Goal: Information Seeking & Learning: Find specific fact

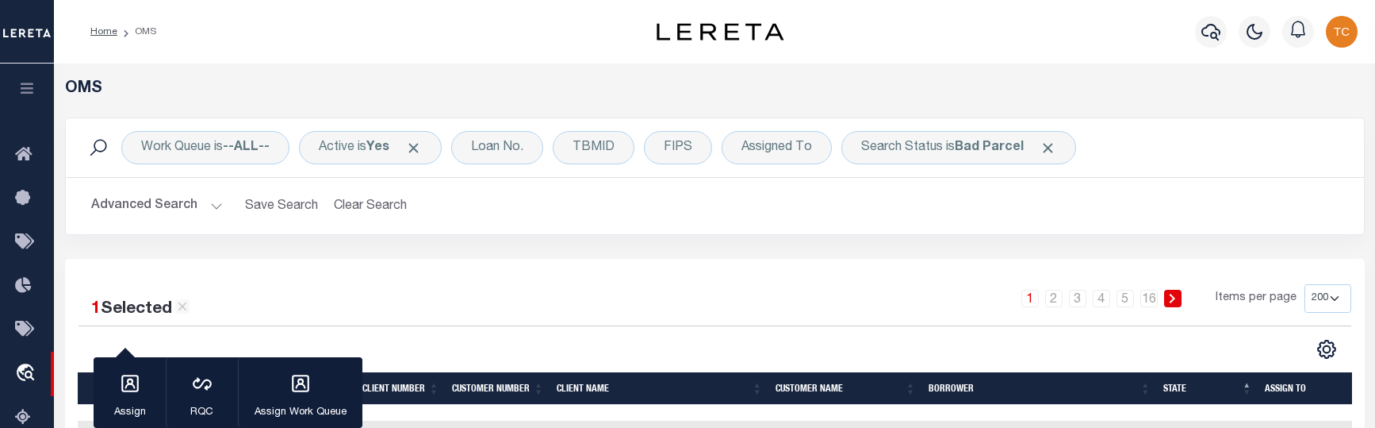
select select "200"
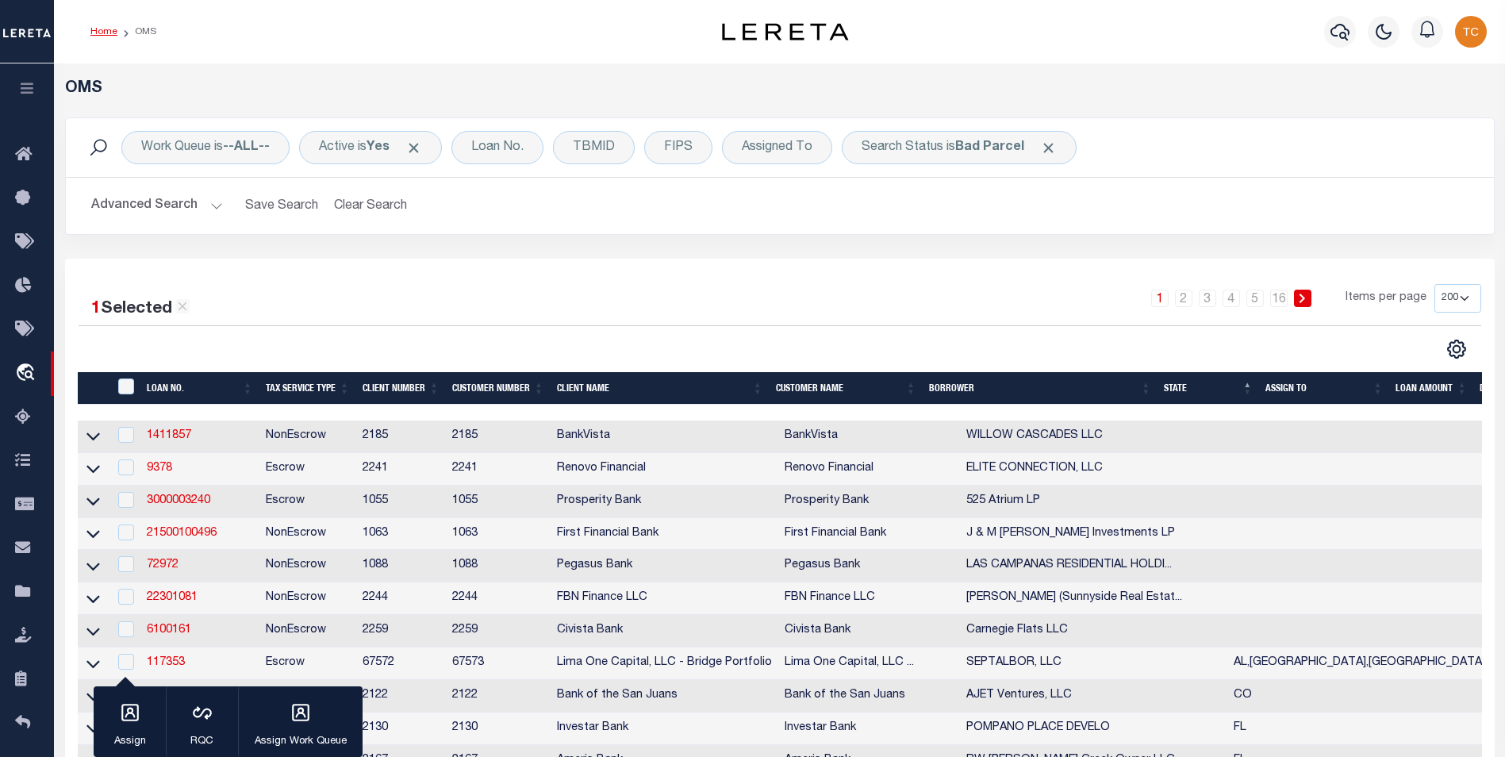
click at [114, 31] on link "Home" at bounding box center [103, 32] width 27 height 10
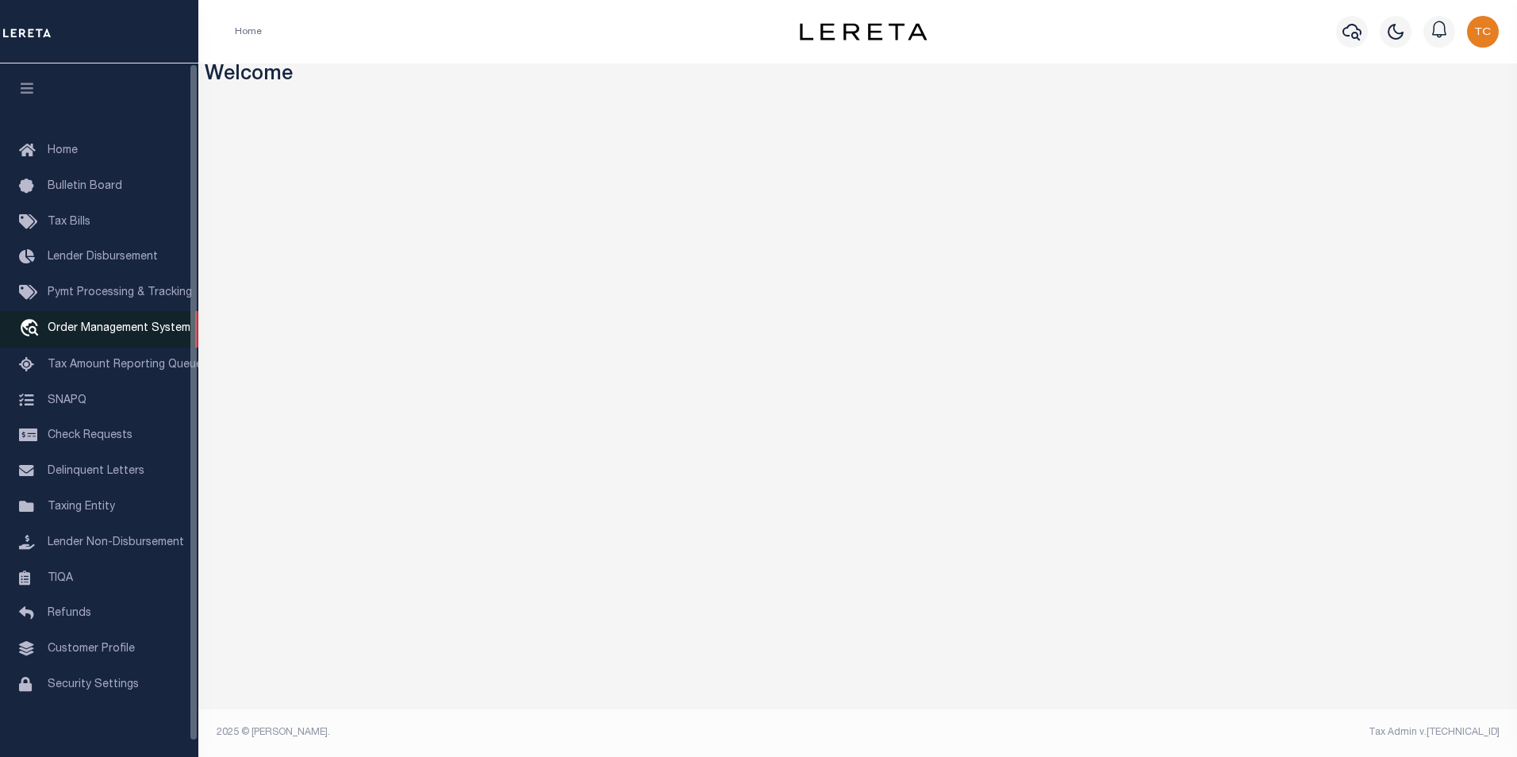
click at [93, 332] on span "Order Management System" at bounding box center [119, 328] width 143 height 11
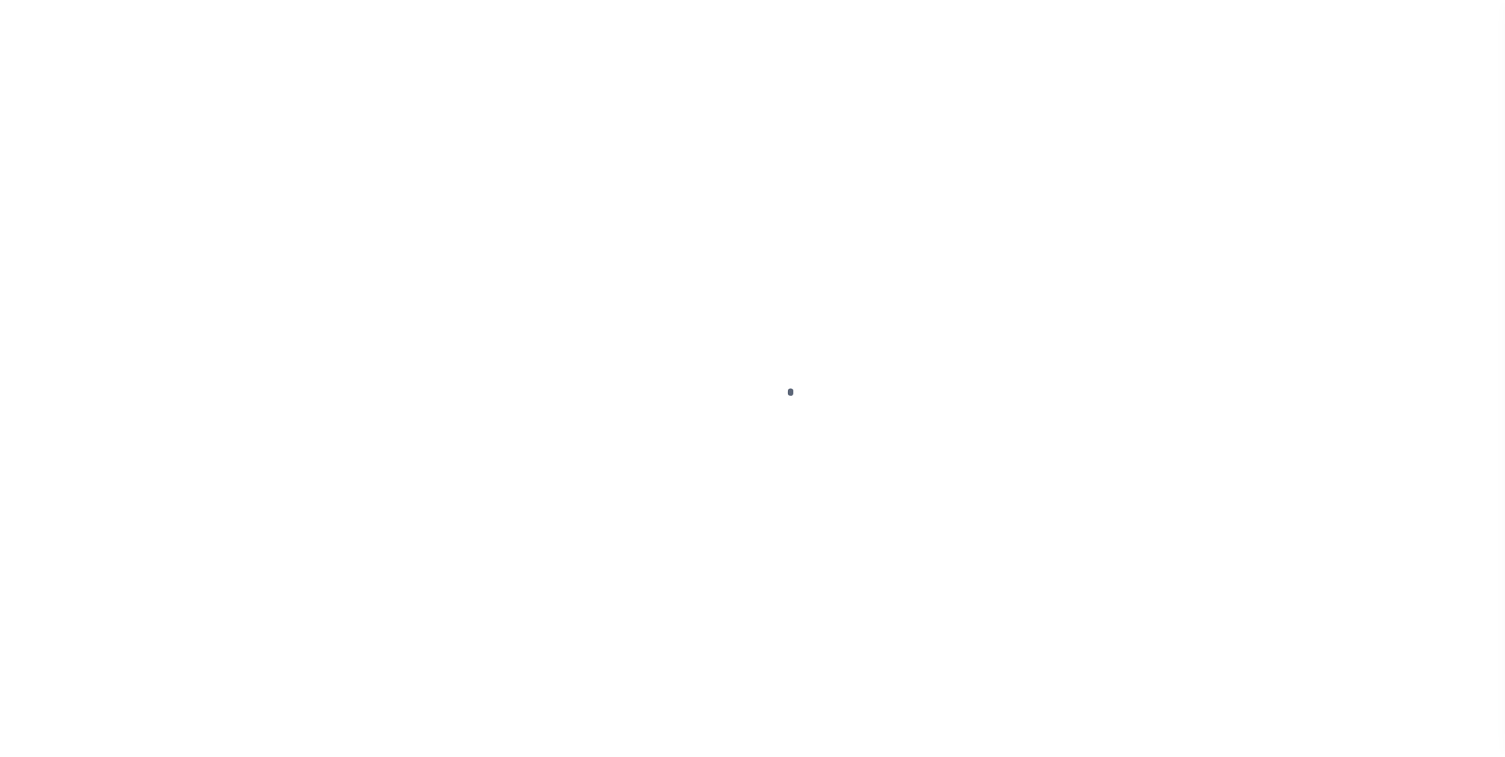
scroll to position [16, 0]
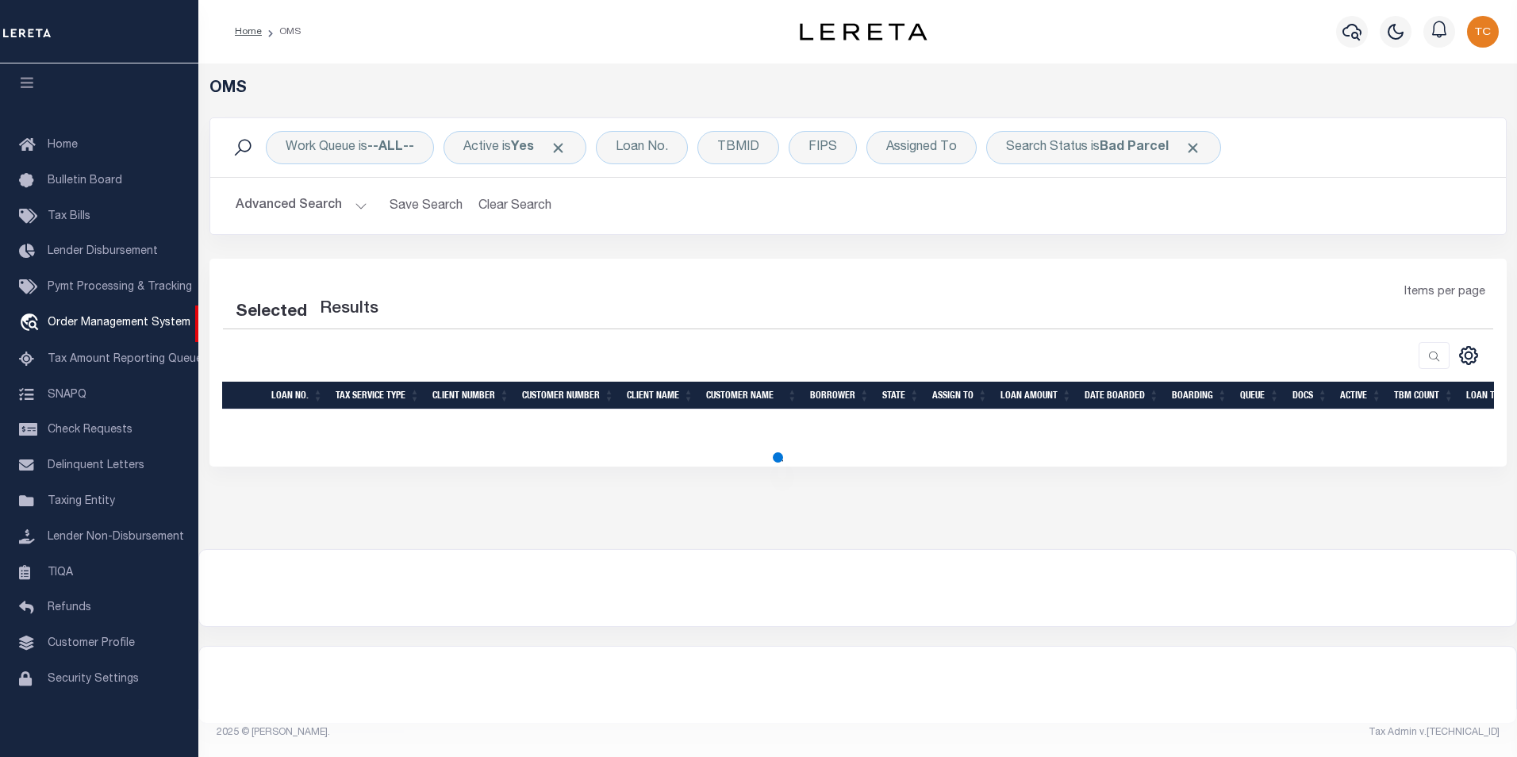
select select "200"
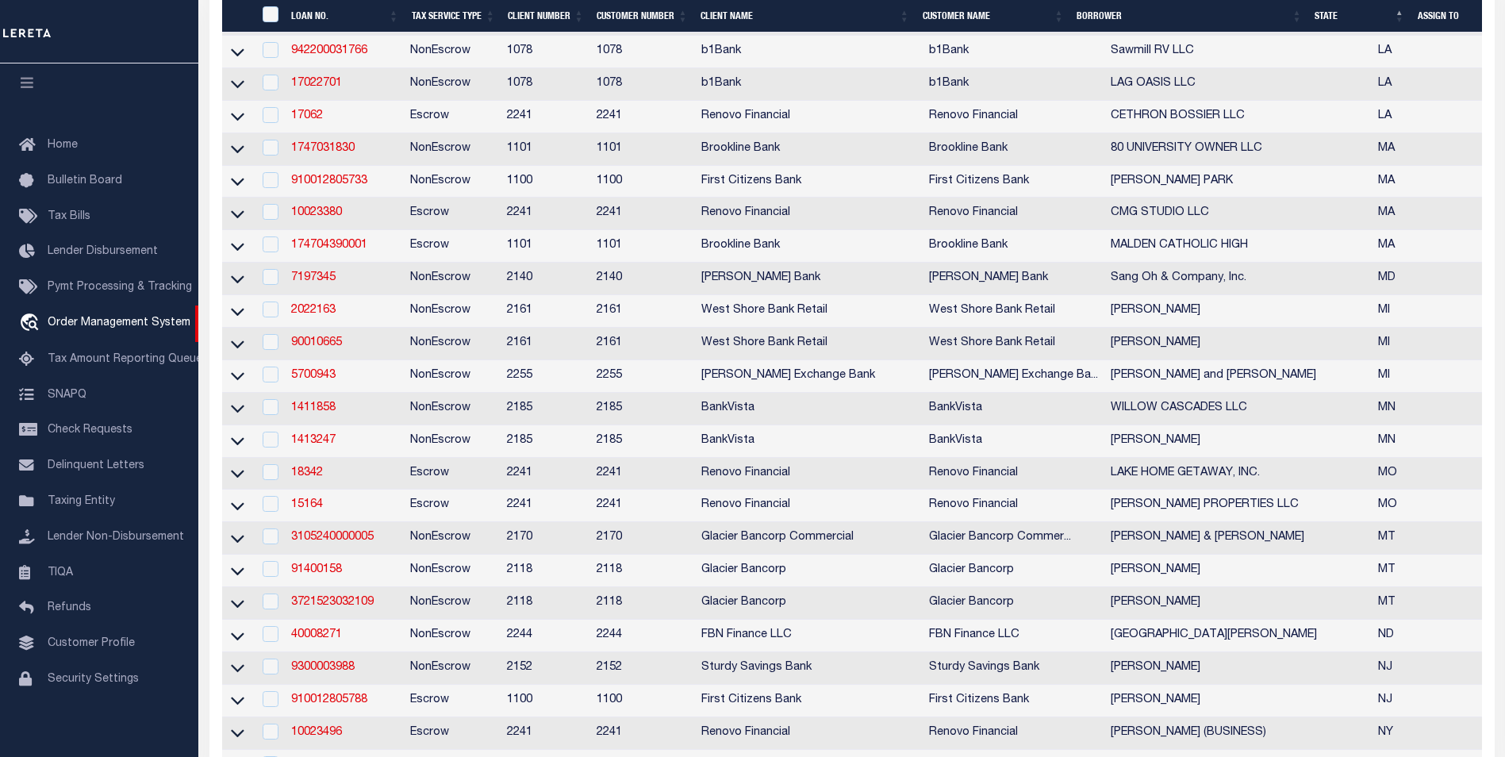
scroll to position [1110, 0]
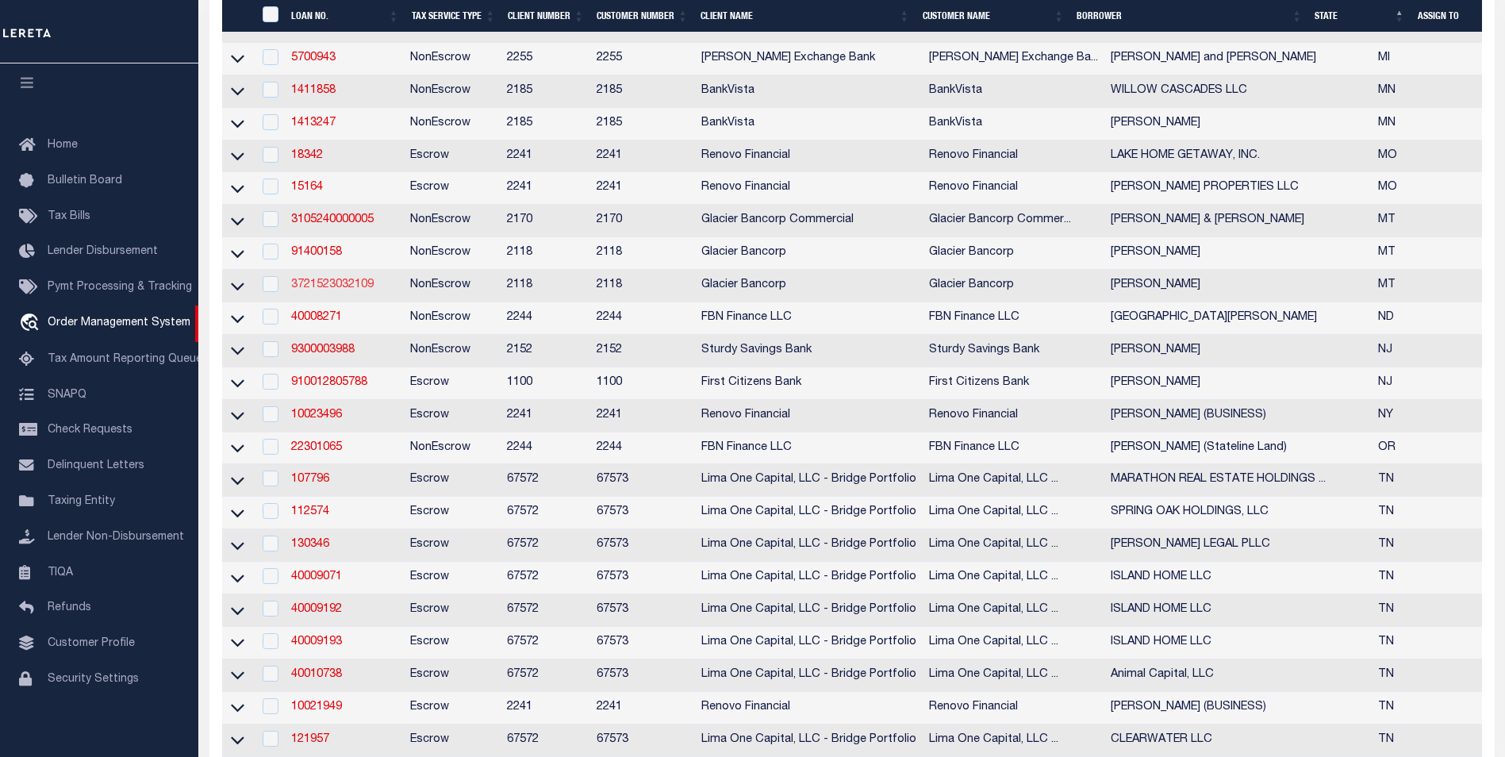
click at [354, 290] on link "3721523032109" at bounding box center [332, 284] width 82 height 11
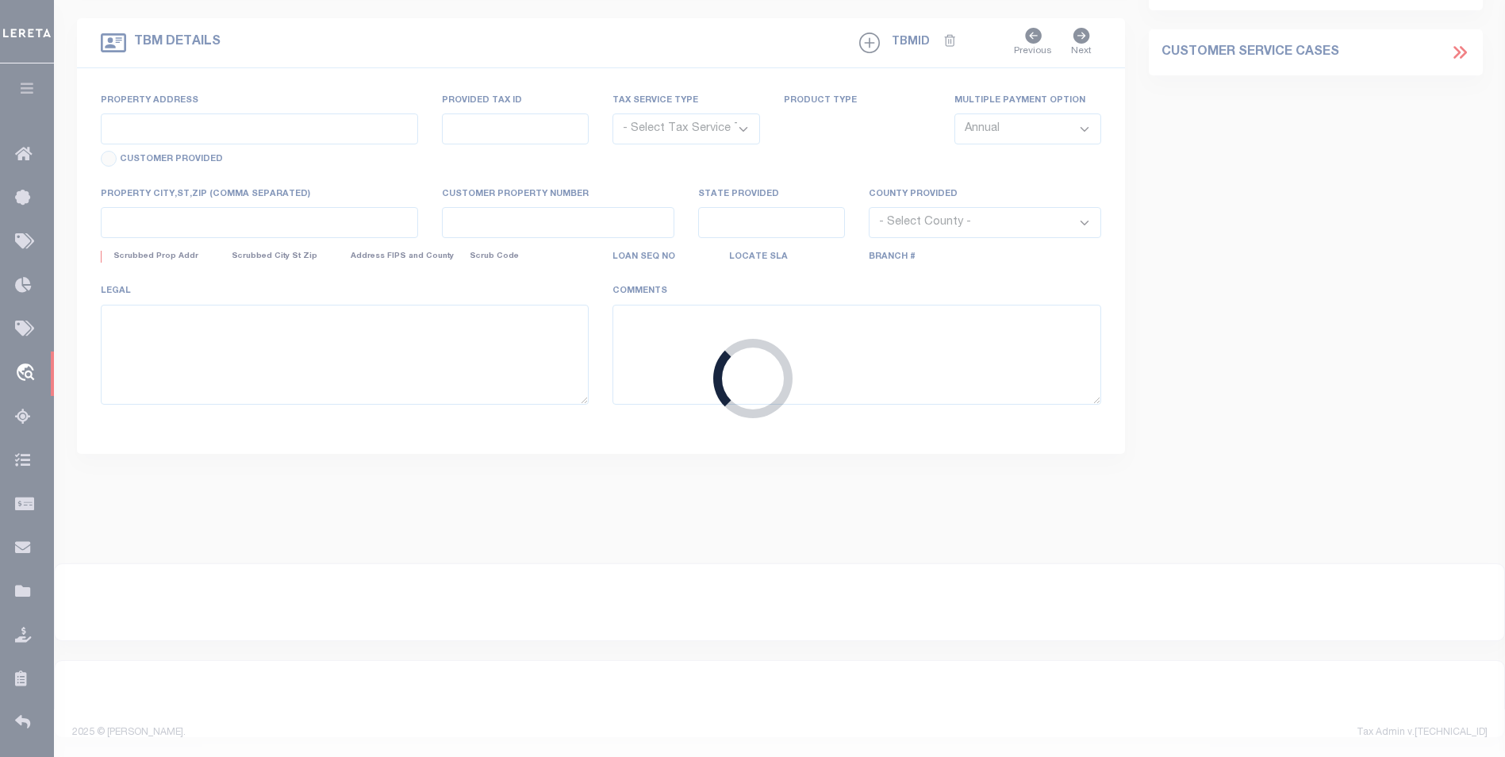
type input "3721523032109"
type input "MORGAN LANDON"
select select
select select "10"
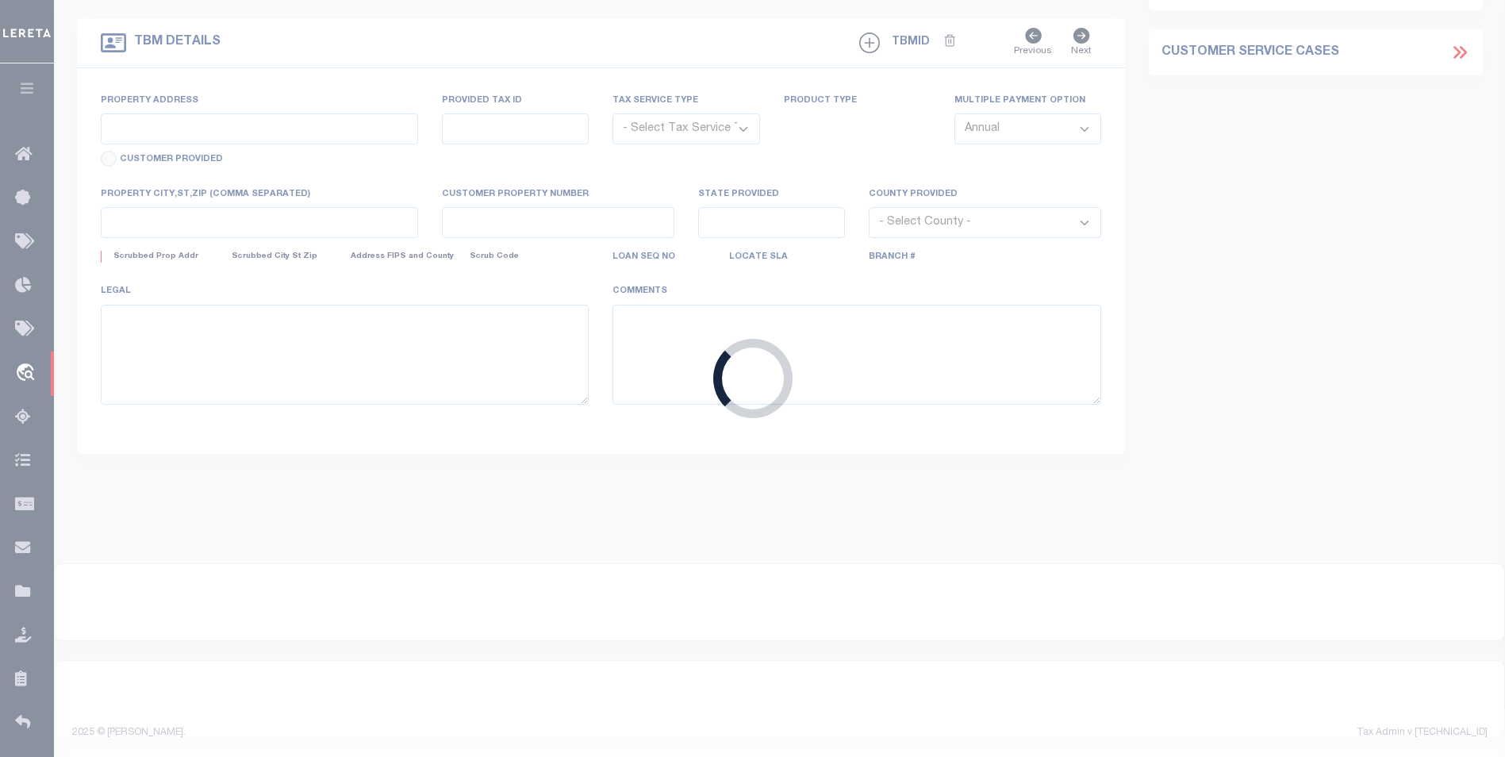
select select "NonEscrow"
type input "23 DALE LN"
select select
type input "LAUREL MT 590440000"
type input "MT"
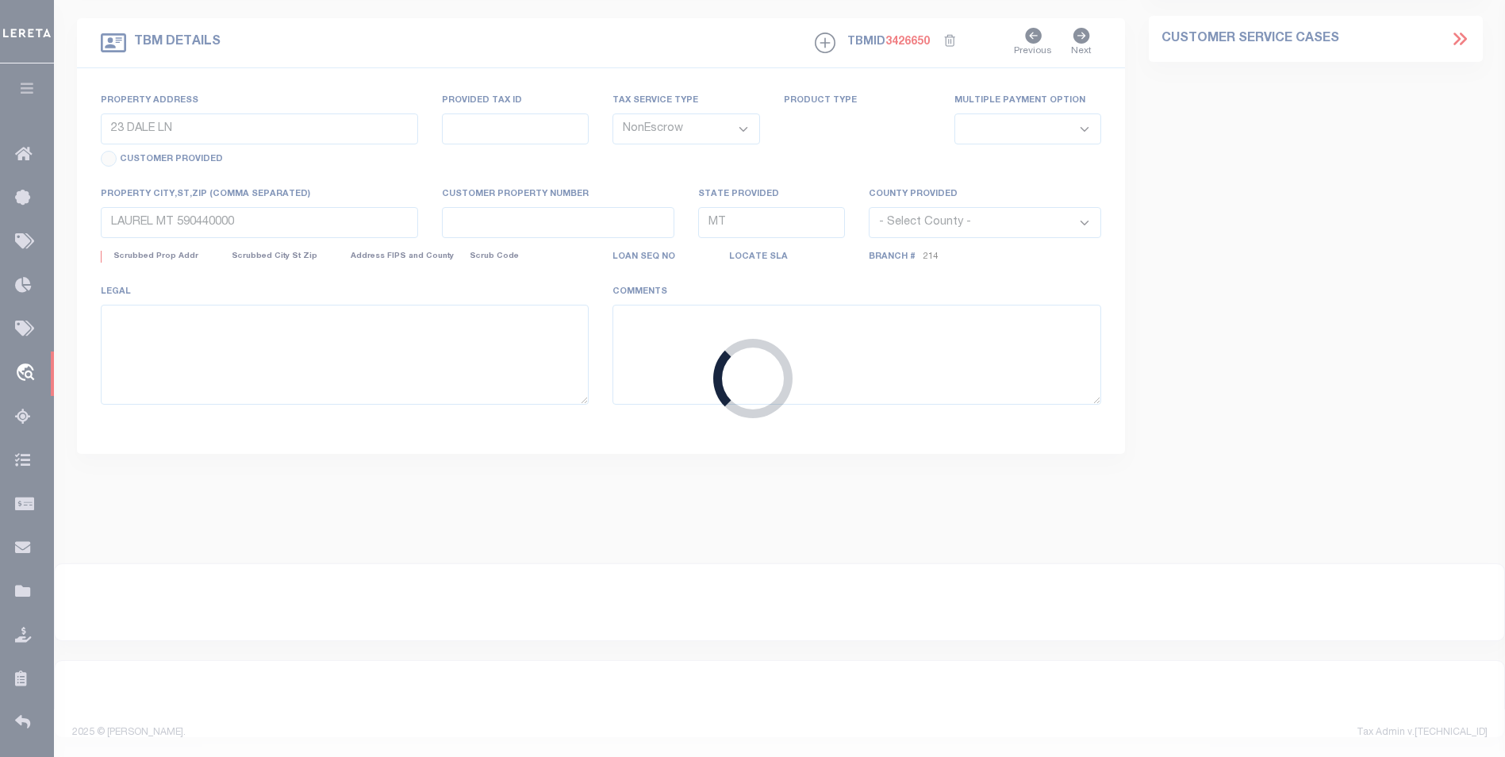
select select
select select "25039"
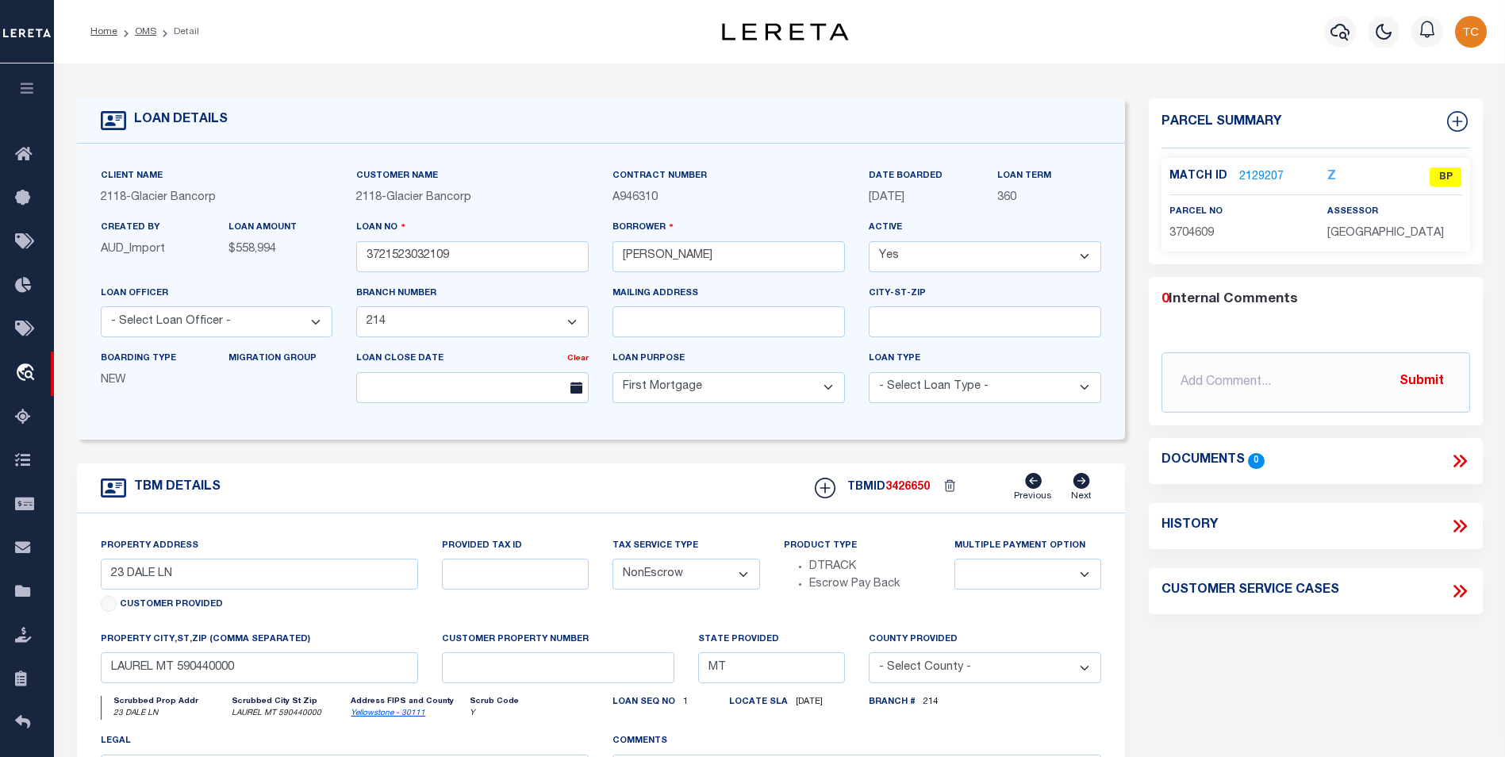
click at [1262, 180] on link "2129207" at bounding box center [1261, 177] width 44 height 17
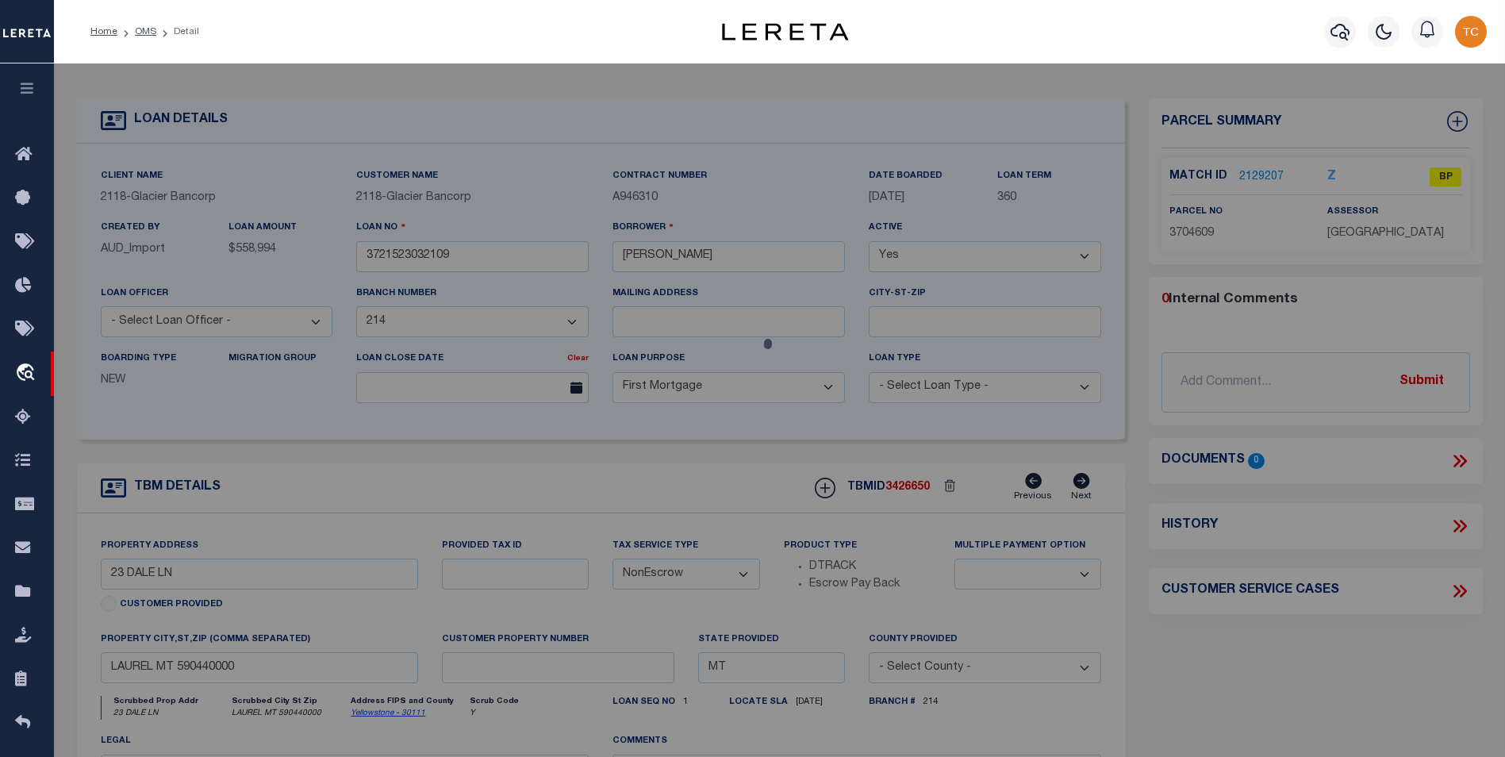
checkbox input "false"
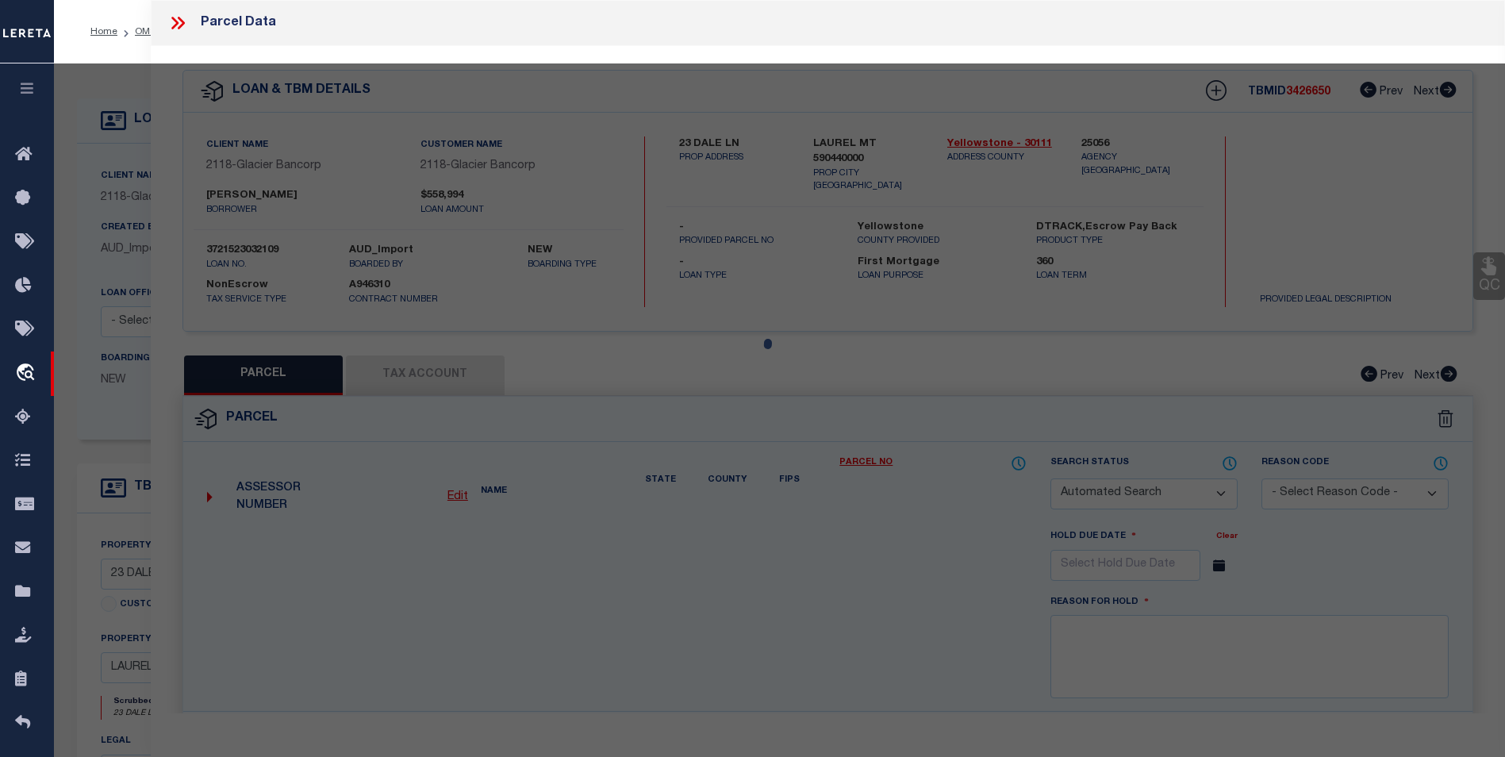
select select "BP"
type input "MORGAN MARY & LANDON"
select select
type input "23 DALE LN,"
type input "LAUREL, MT 59044"
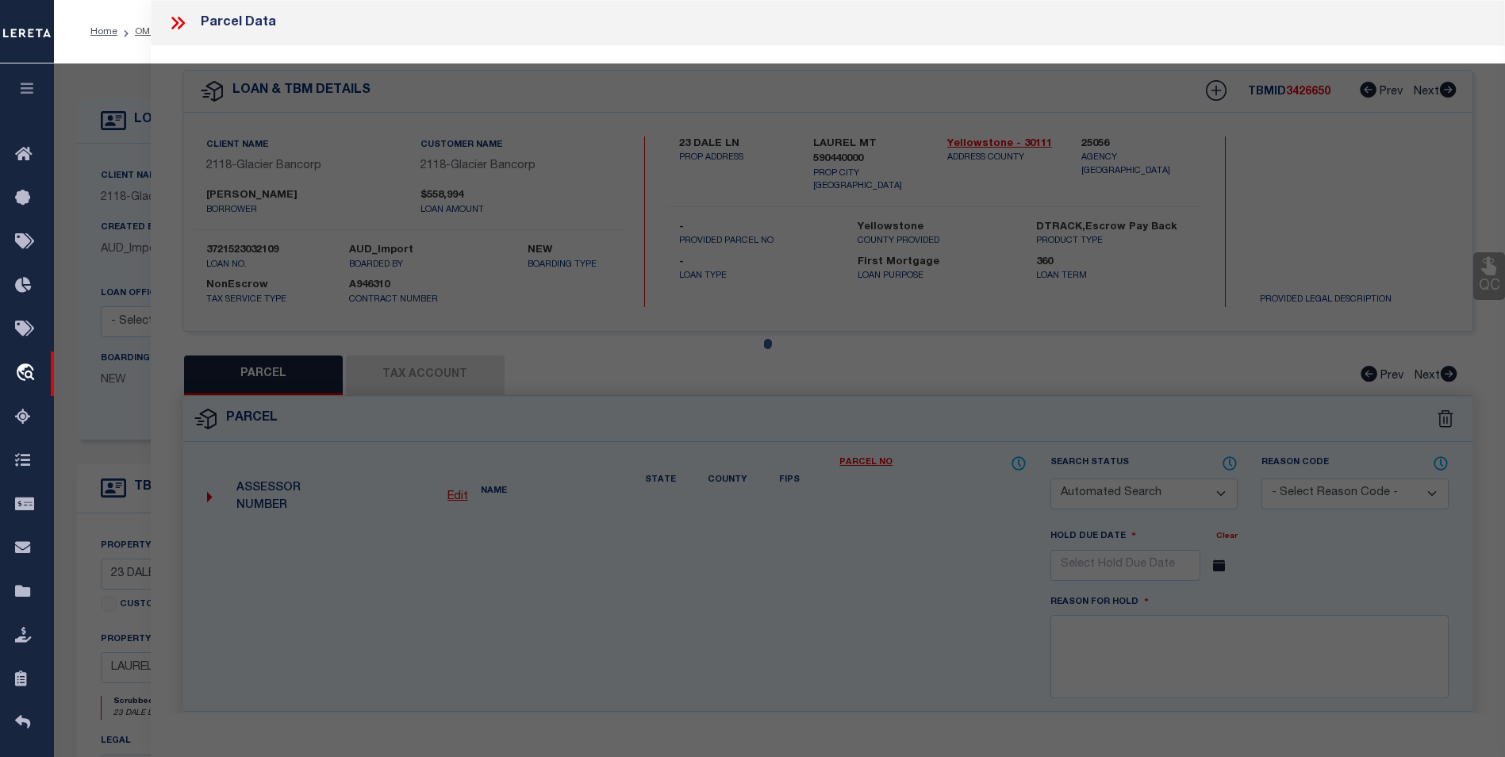
type textarea "COUNTRY VIEW ESTATES, S31, T02 S, R24 E, Lot 8, ACRES 2.037, COS 764 7TH AM"
type textarea "inactive parcel-EVEN THE TC WAS not able to find the laon on the website"
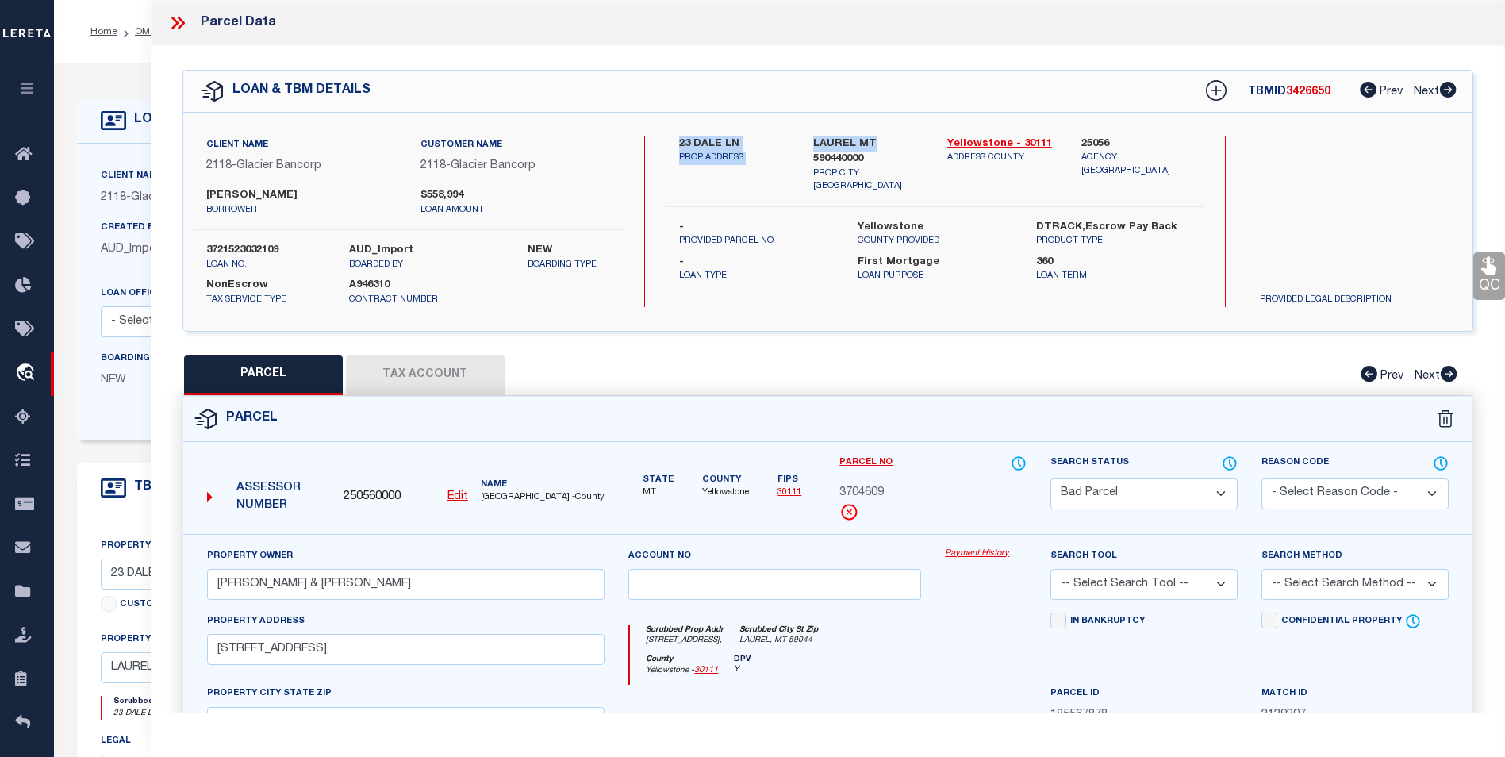
drag, startPoint x: 672, startPoint y: 140, endPoint x: 878, endPoint y: 143, distance: 206.2
click at [879, 139] on div "23 DALE LN PROP ADDRESS LAUREL MT 590440000 PROP CITY ST ZIP Yellowstone - 3011…" at bounding box center [934, 164] width 561 height 57
click at [738, 158] on p "PROP ADDRESS" at bounding box center [734, 157] width 110 height 13
click at [182, 25] on icon at bounding box center [181, 23] width 7 height 13
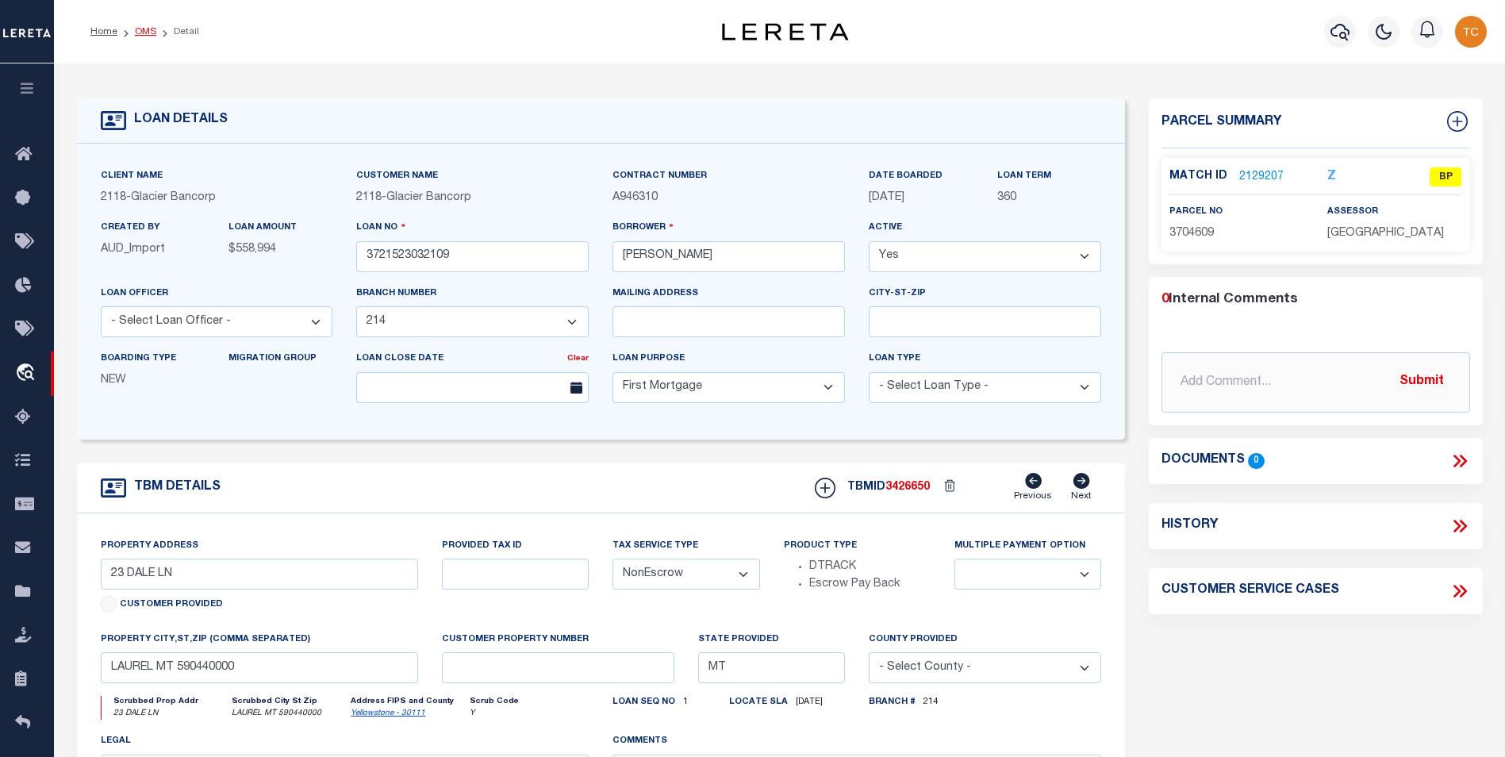
click at [144, 33] on link "OMS" at bounding box center [145, 32] width 21 height 10
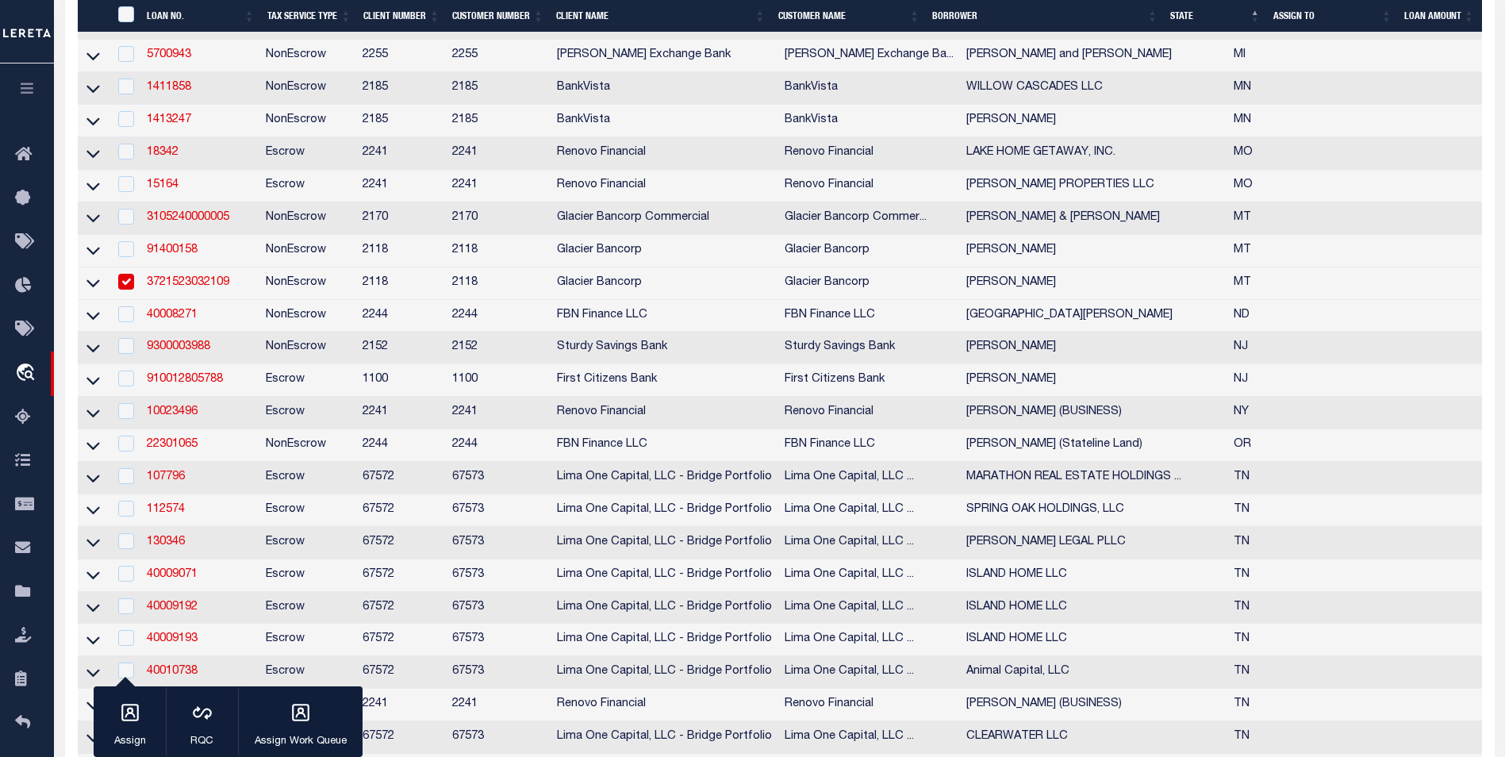
scroll to position [1348, 0]
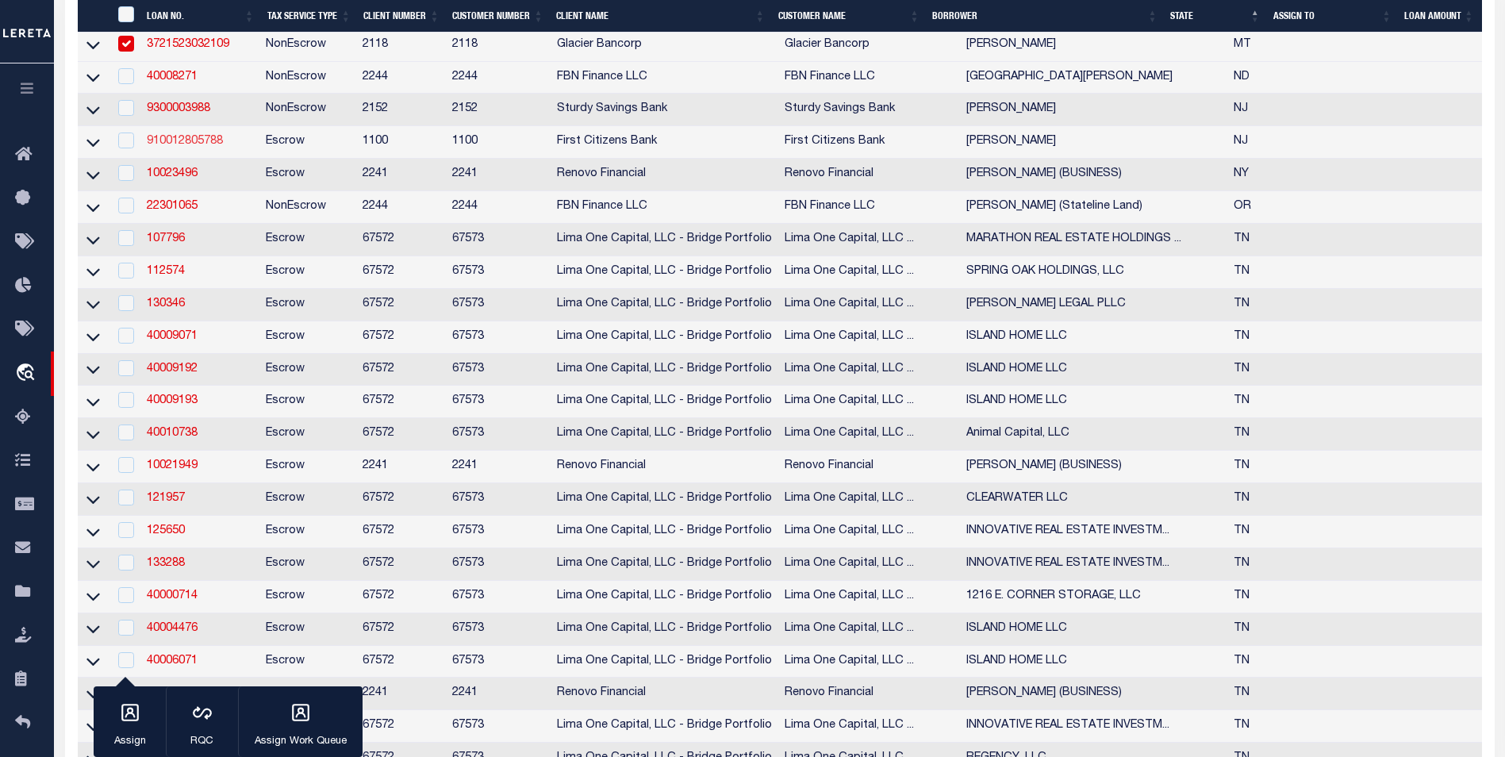
click at [216, 147] on link "910012805788" at bounding box center [185, 141] width 76 height 11
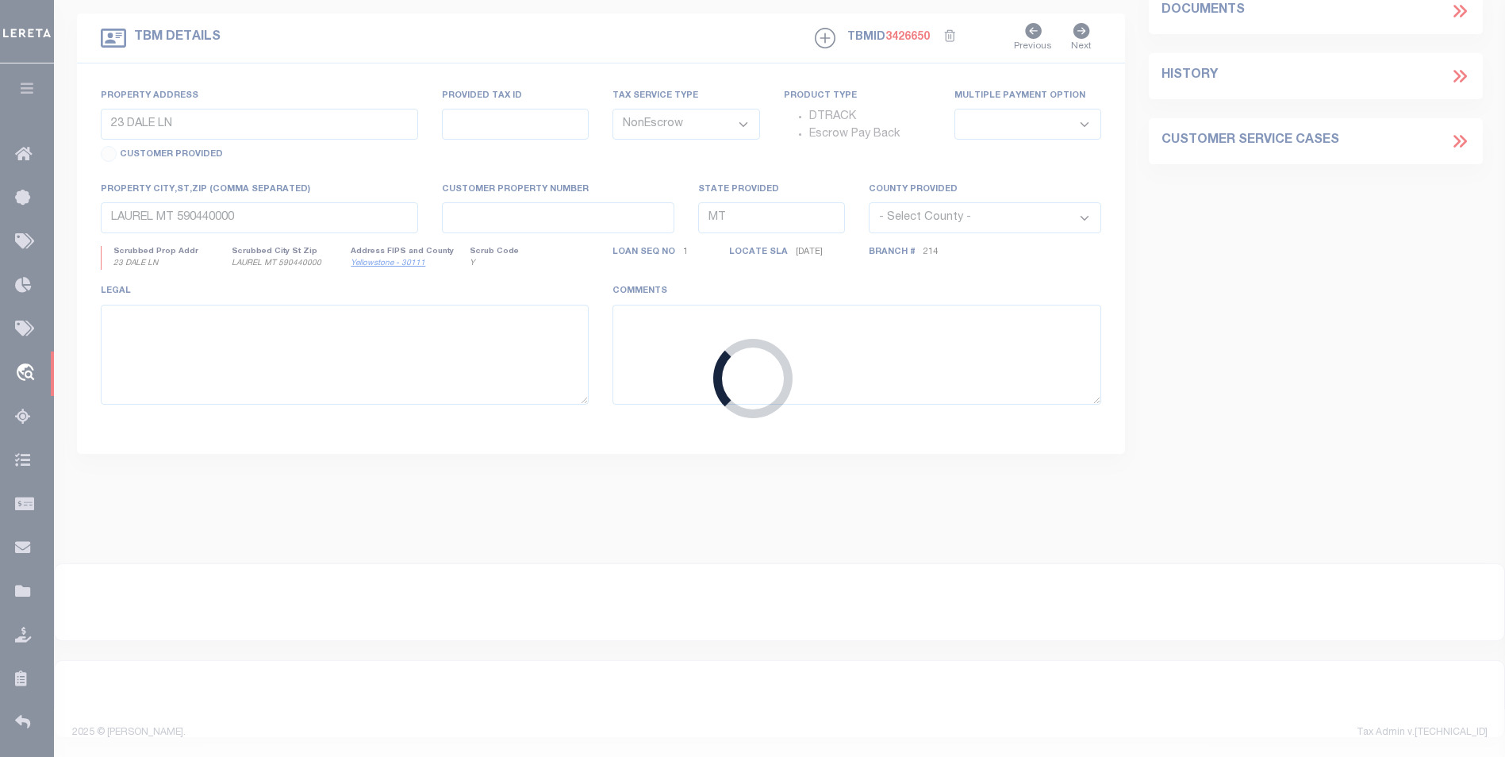
type input "910012805788"
type input "ROBERT ANTHONY BOSCO"
select select
select select "Escrow"
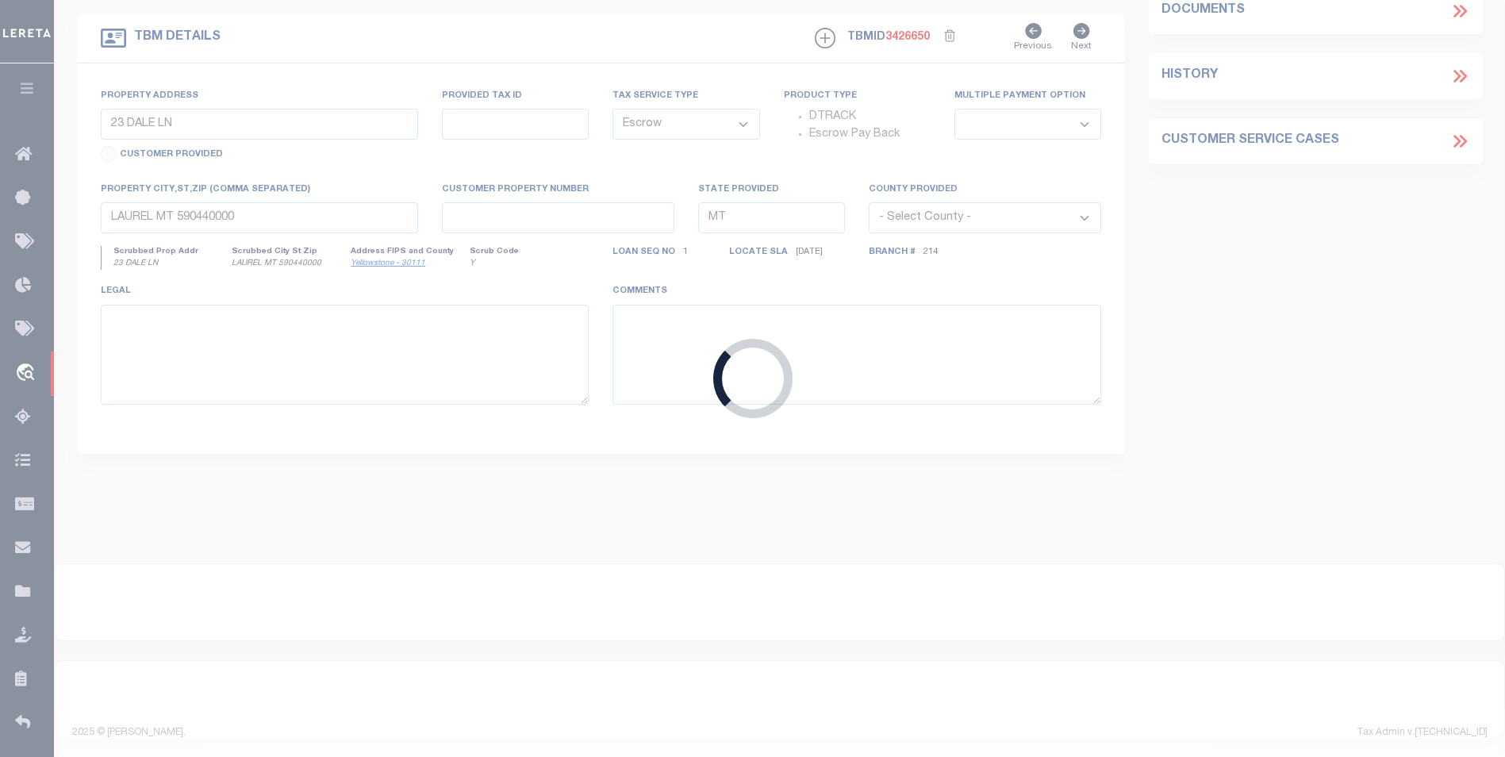
type input "360 FIRST STREET UNIT 1"
select select
type input "HOBOKEN NJ 07030"
type input "NJ"
select select "24377"
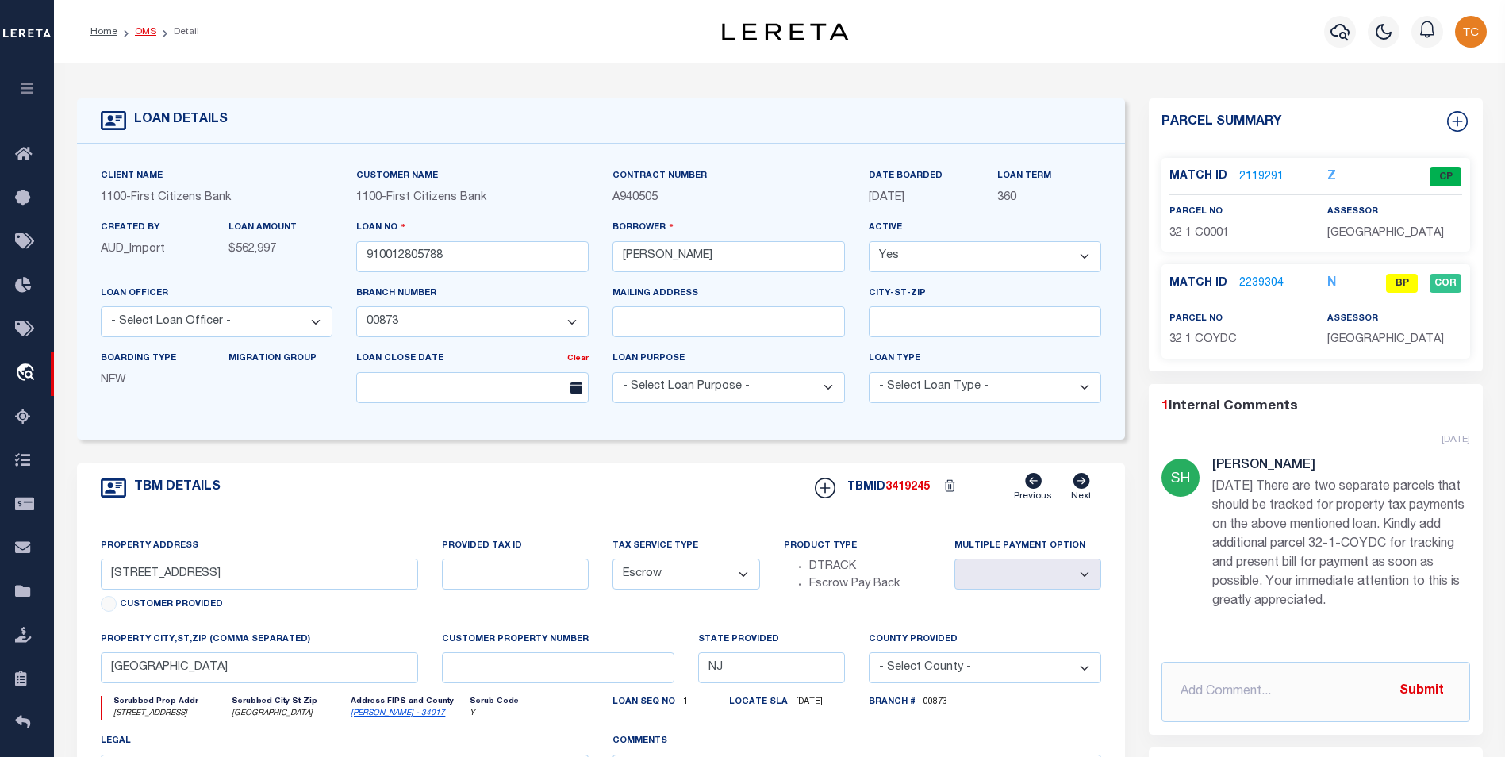
click at [147, 32] on link "OMS" at bounding box center [145, 32] width 21 height 10
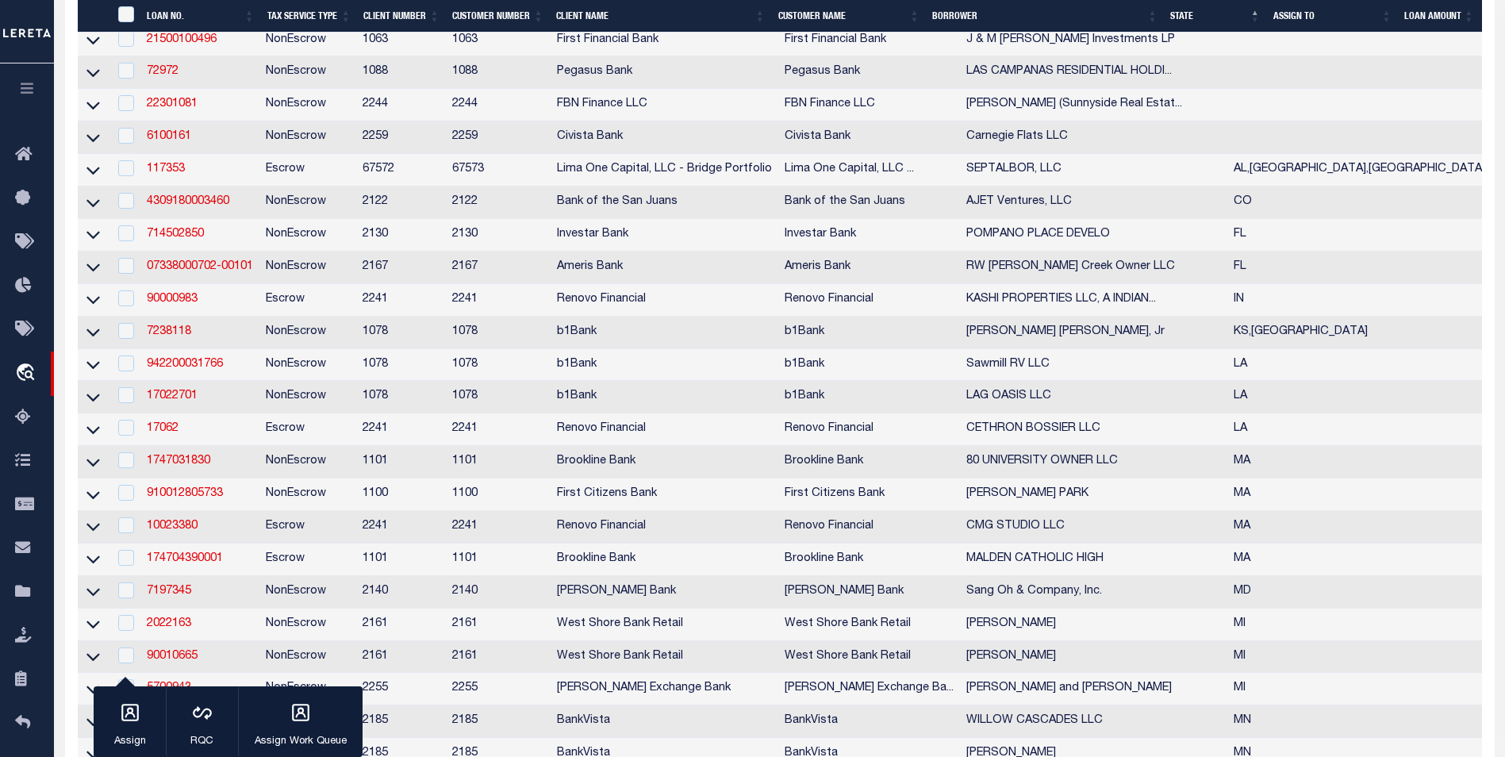
scroll to position [476, 0]
click at [180, 241] on link "714502850" at bounding box center [175, 235] width 57 height 11
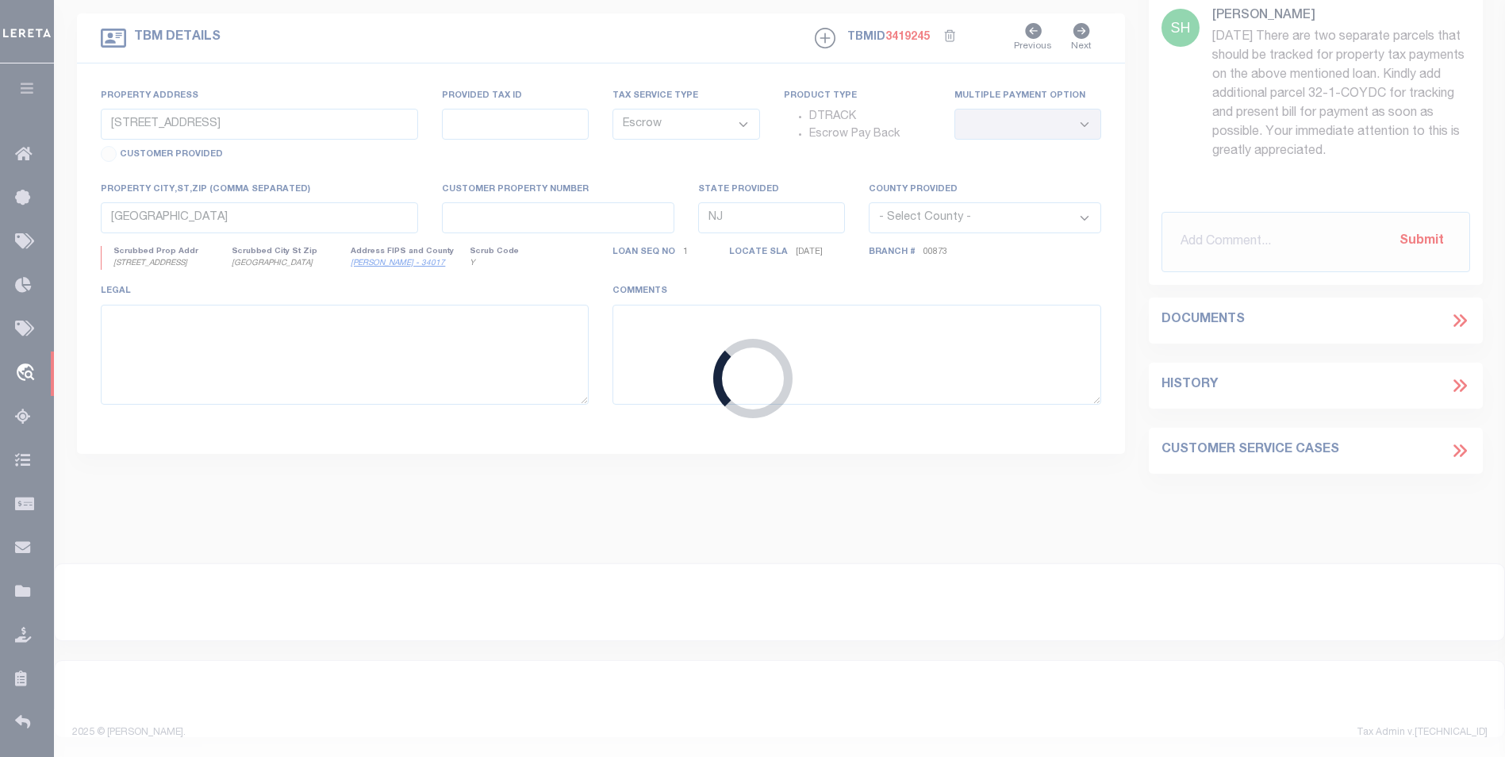
type input "714502850"
type input "POMPANO PLACE DEVELO"
select select
type input "219 BLUE LAKE RD"
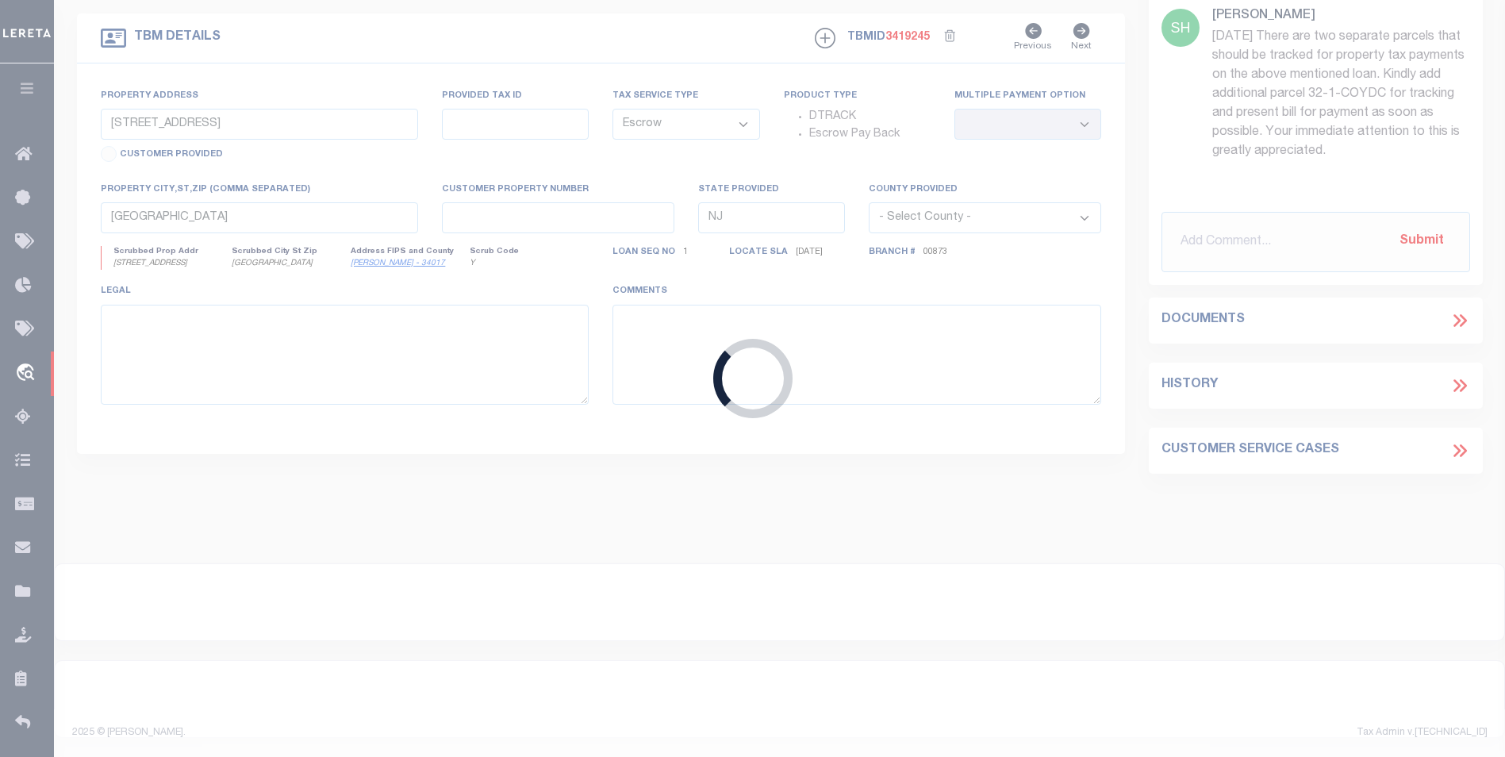
type input "SANTA ROSA BEACH FL 32459"
select select
select select "NonEscrow"
type input "LOT 177 SEC 36 T3S R18W WALTON COUNTY"
select select
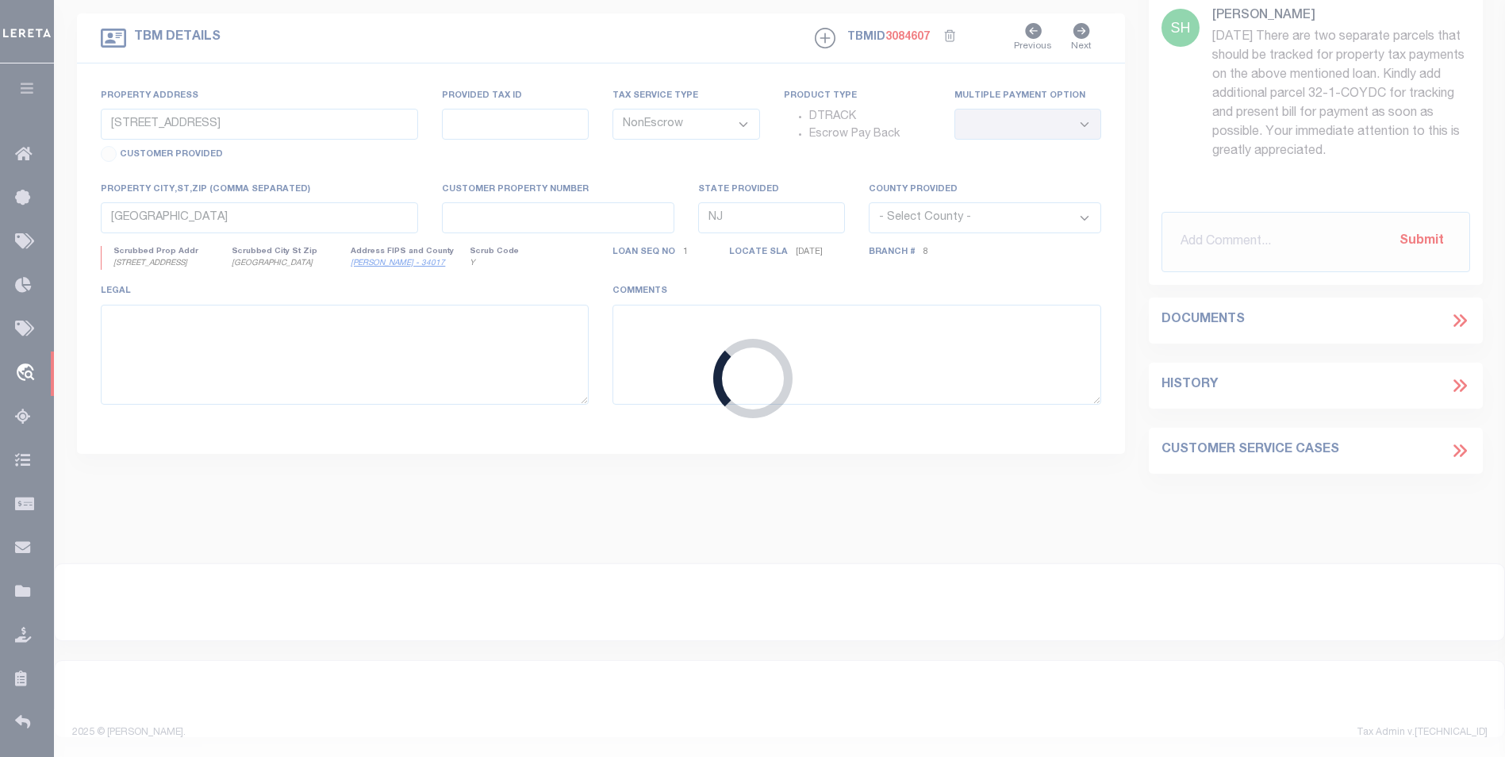
type input "INLET BEACH FL 32461"
type input "132504"
type input "FL"
select select
select select "4941"
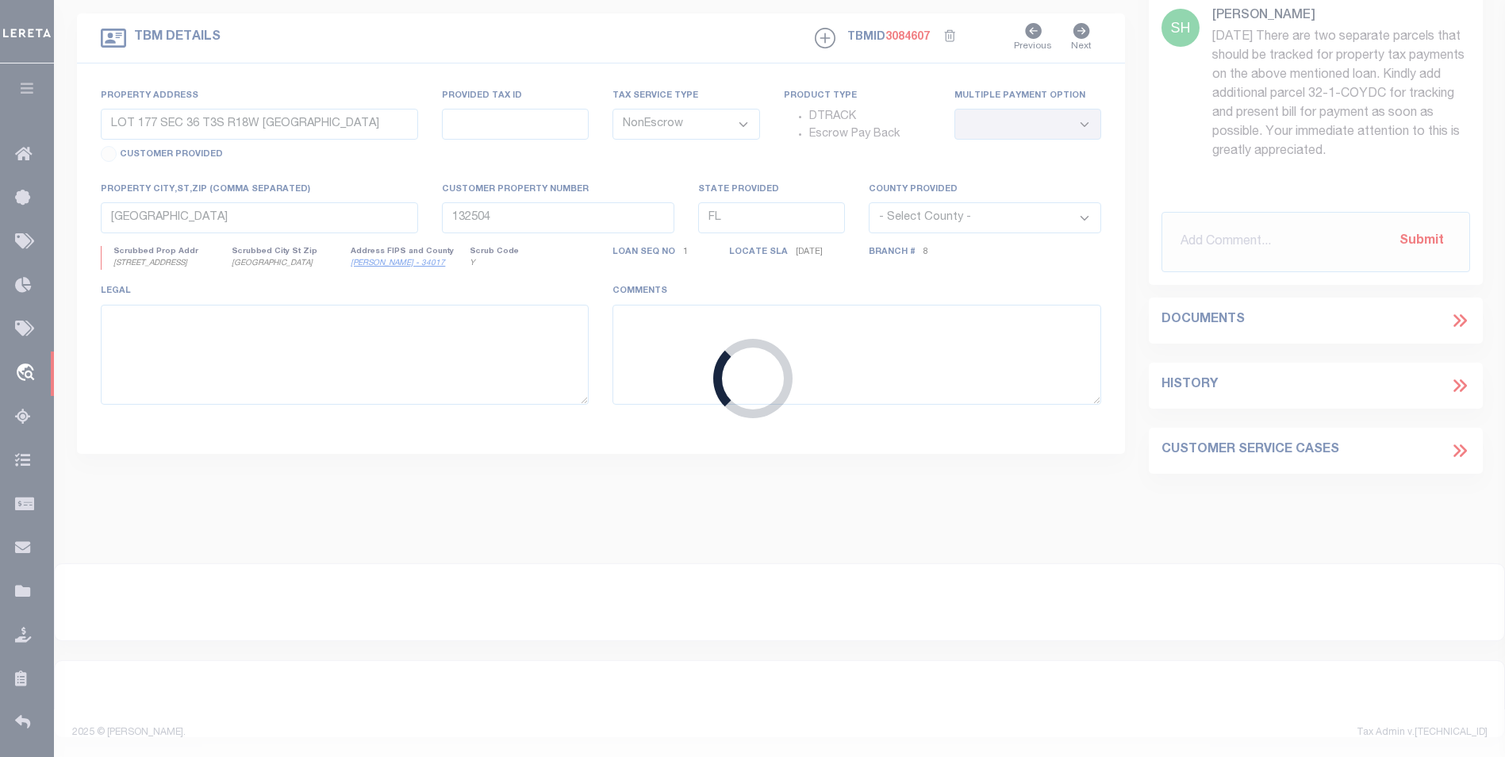
select select "2459"
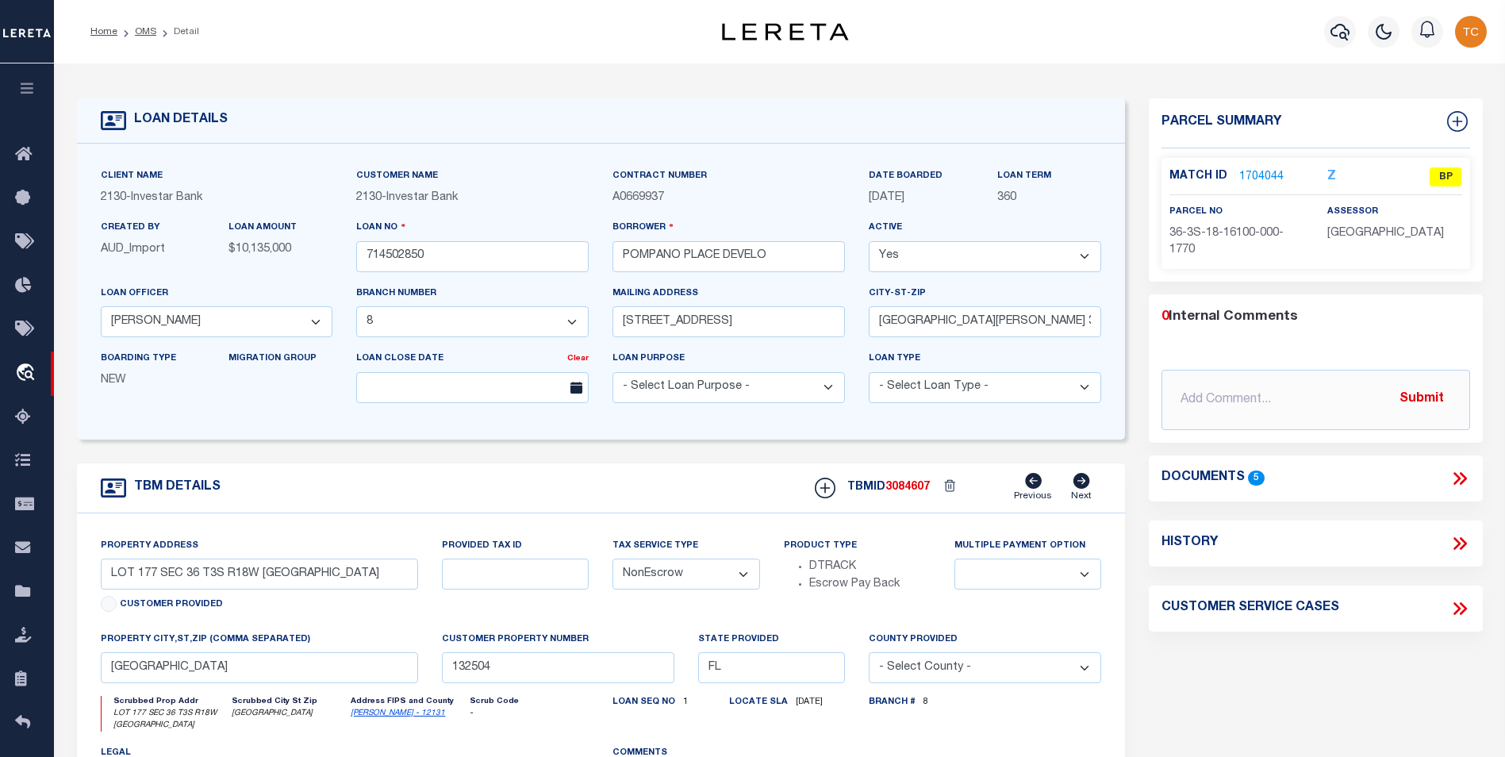
click at [1266, 172] on link "1704044" at bounding box center [1261, 177] width 44 height 17
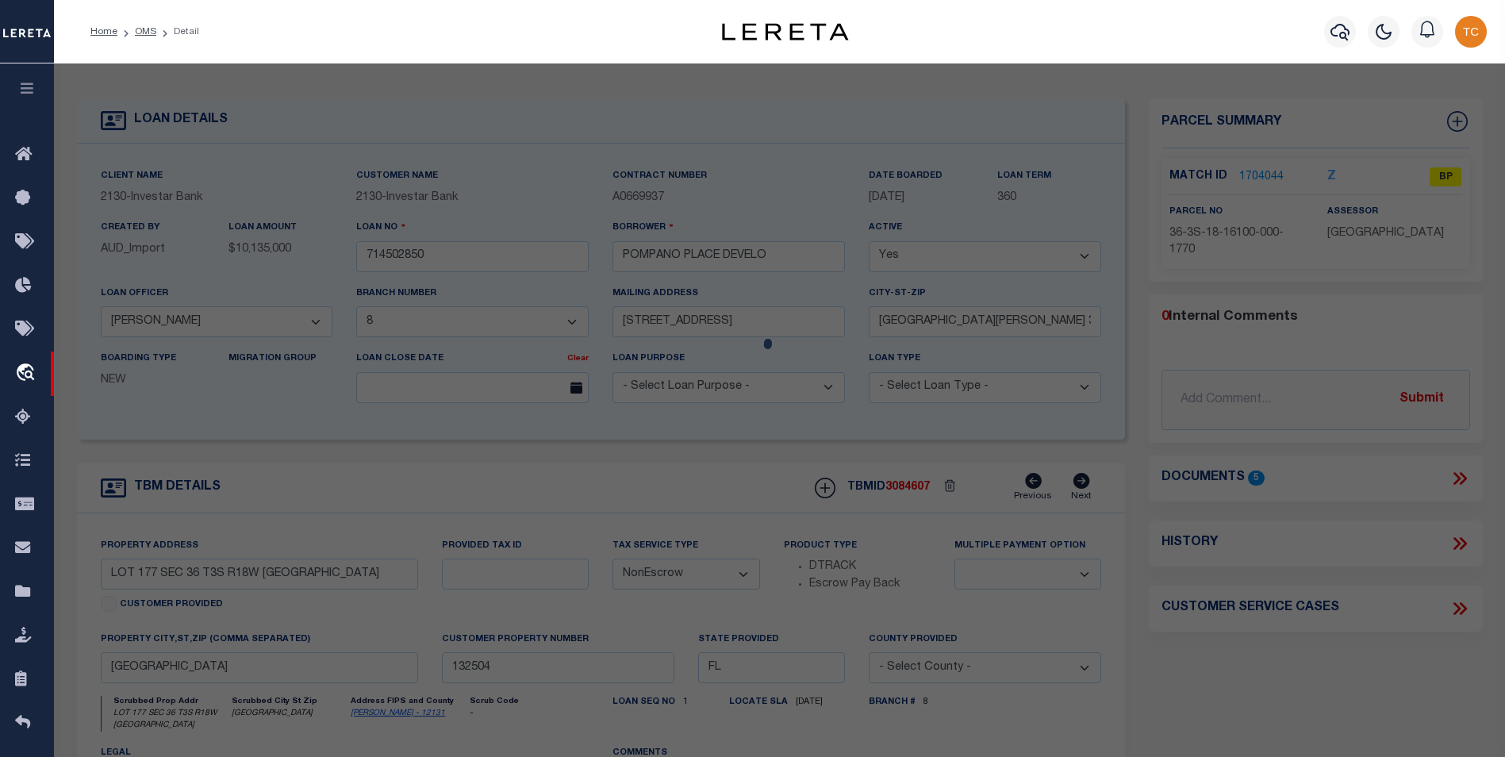
select select "AS"
checkbox input "false"
select select "BP"
type input "Subip LLC"
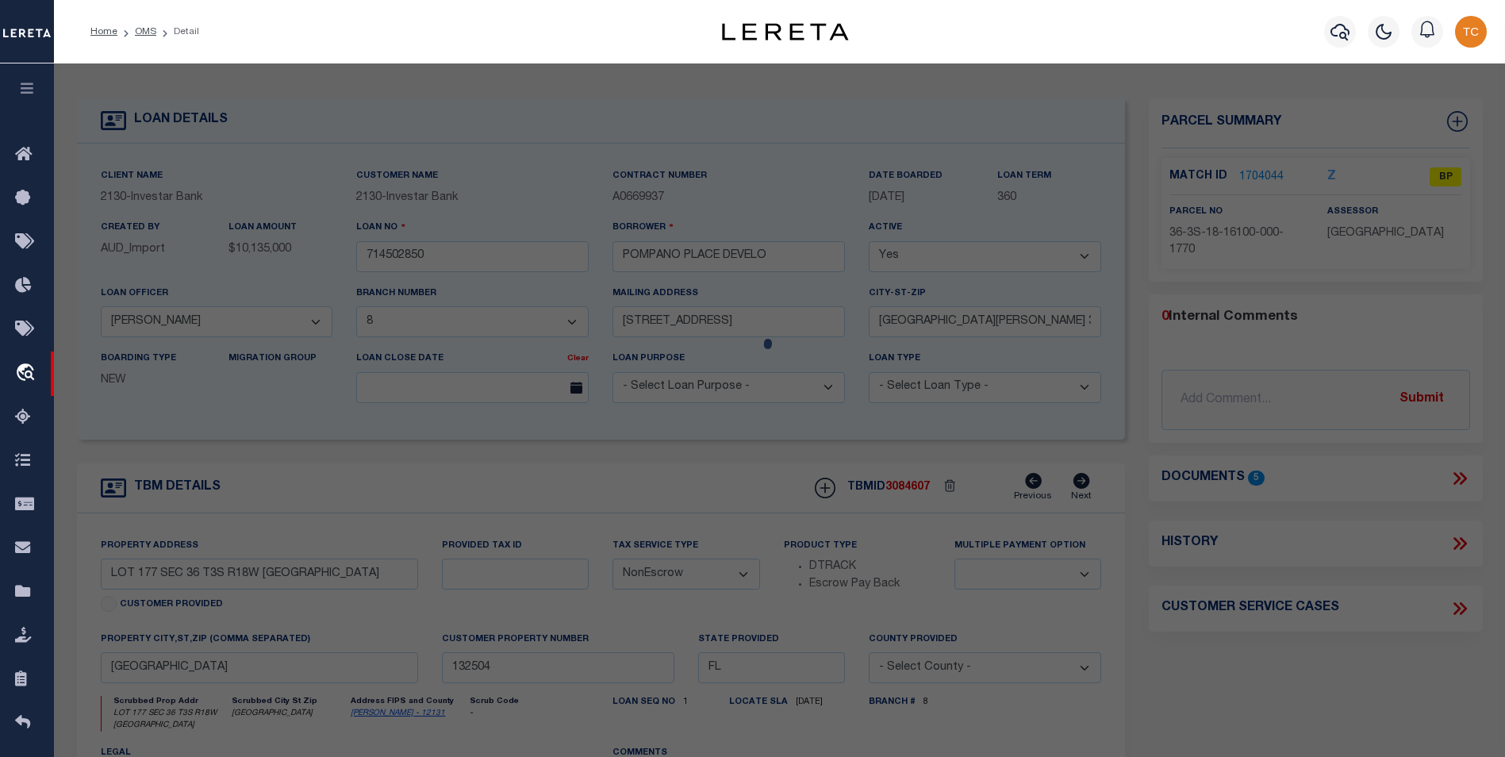
select select
type input "43 POMPANO ST"
checkbox input "false"
type input "INLET BEACH FL 32461"
type textarea "LOT 177 S/D OF SEC 36-3S-18W OR 2859-3418 OR 3185-3012 OR 3185-3019 OR 3240-4422"
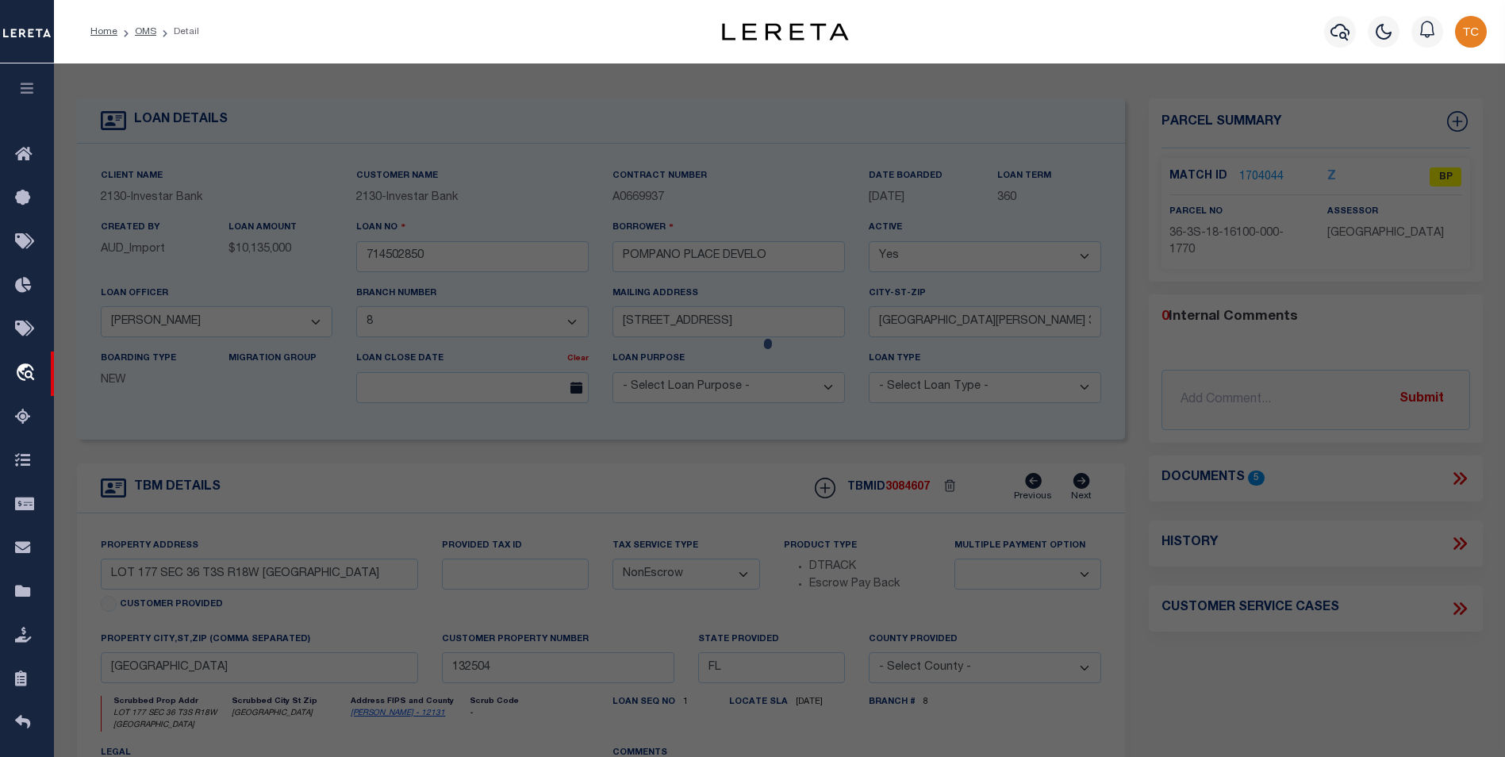
type textarea "parcel is inactive for the year 2023"
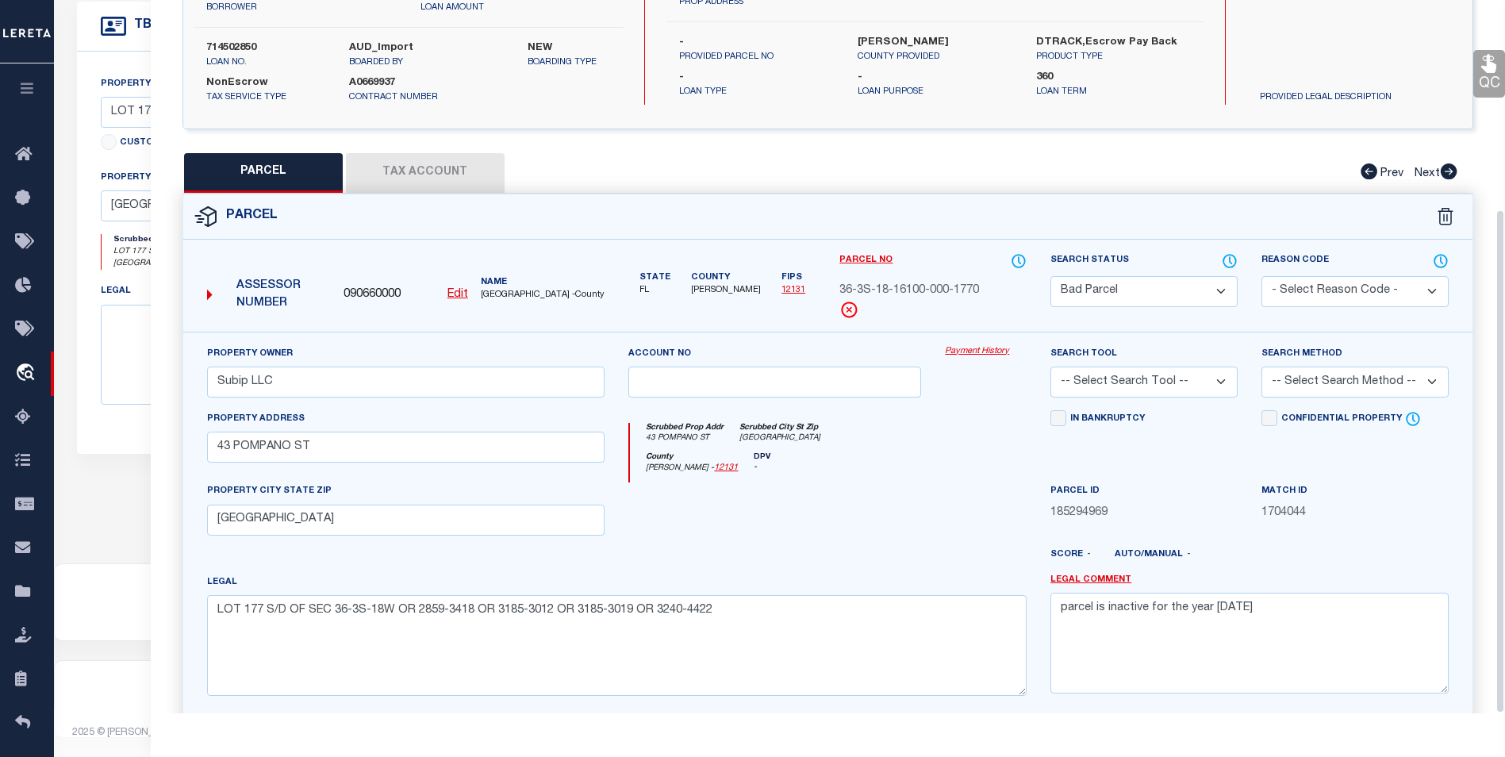
scroll to position [295, 0]
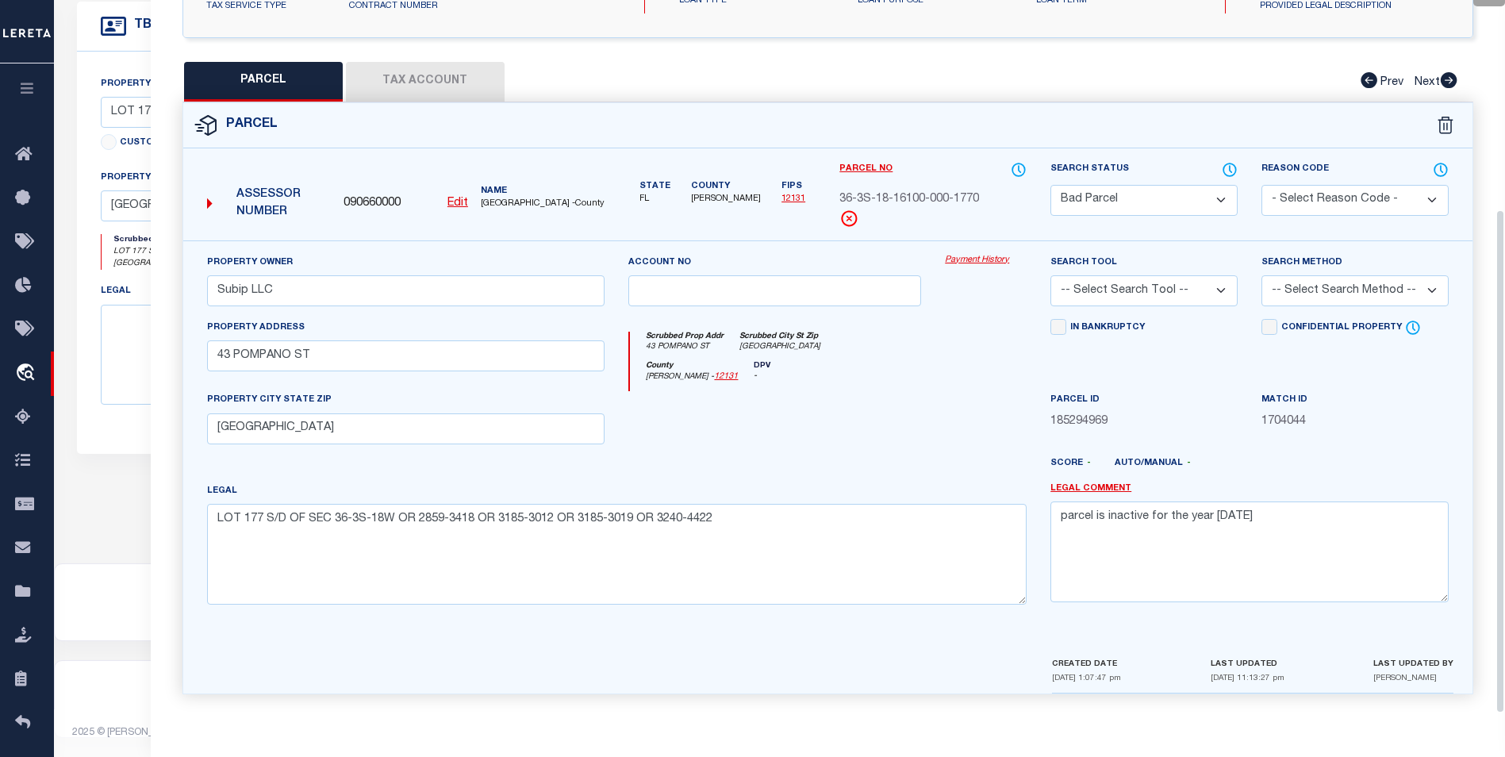
click at [417, 82] on button "Tax Account" at bounding box center [425, 82] width 159 height 40
select select "100"
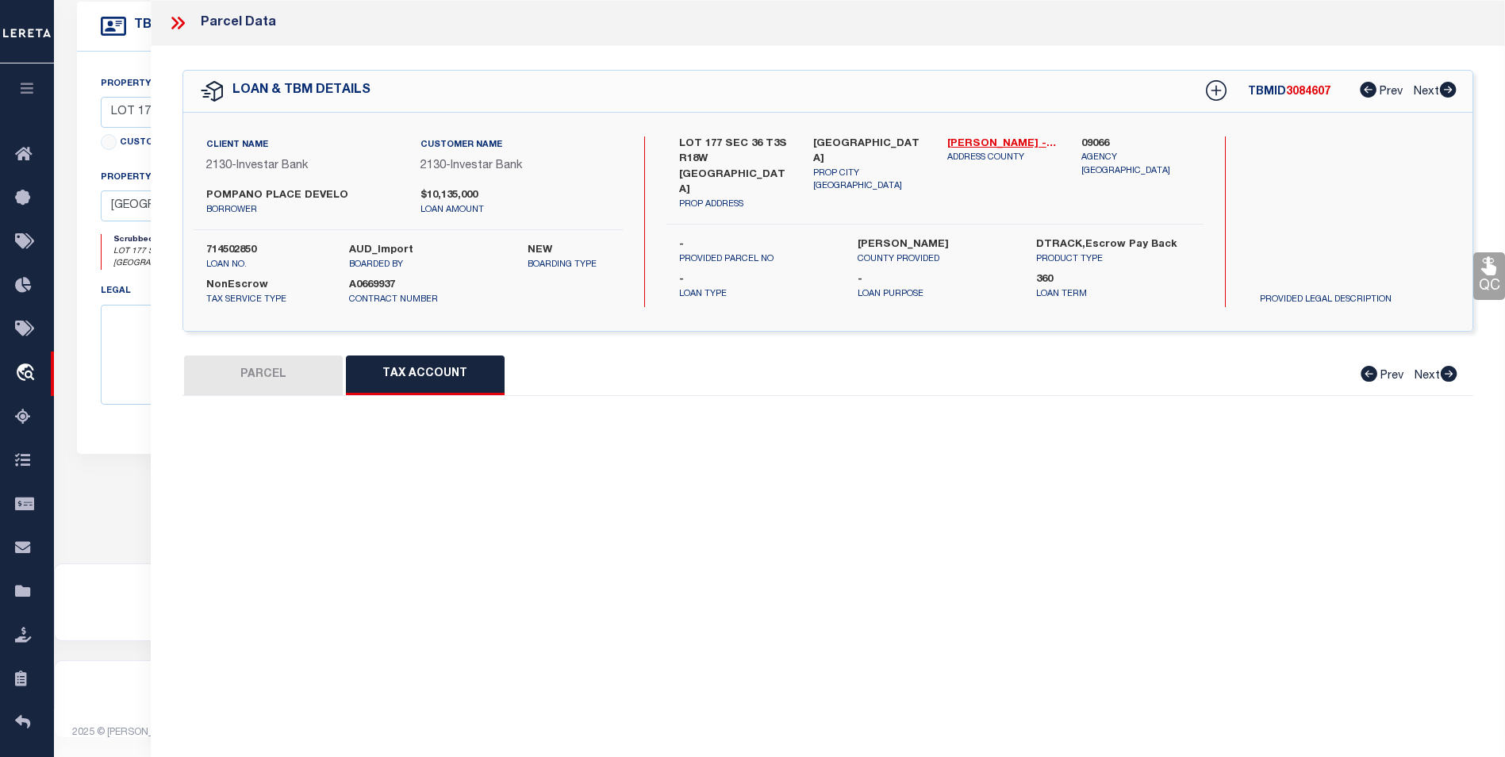
select select "100"
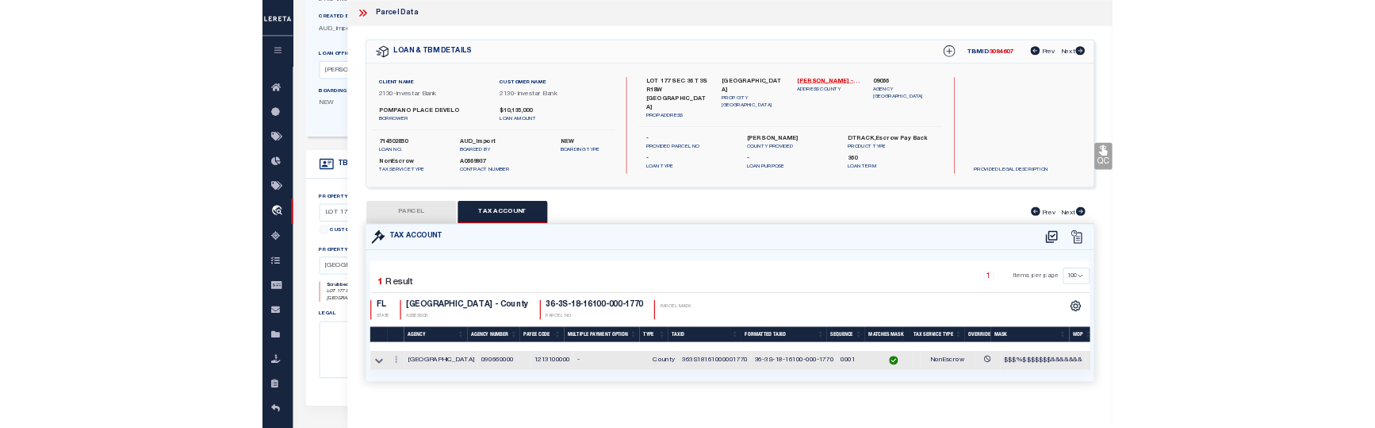
scroll to position [151, 0]
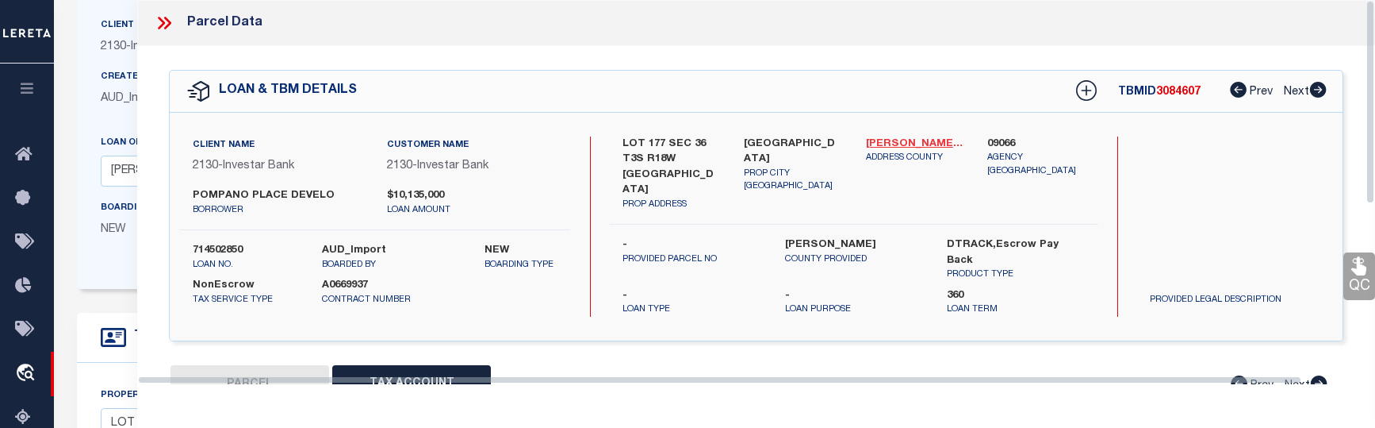
click at [889, 144] on link "Walton - 12131" at bounding box center [915, 144] width 98 height 16
